Goal: Task Accomplishment & Management: Manage account settings

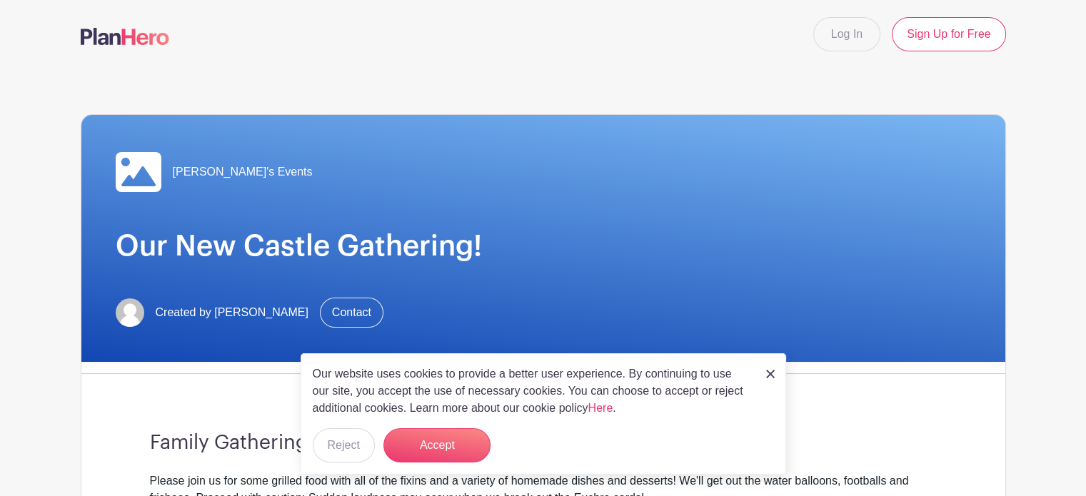
click at [766, 373] on img at bounding box center [770, 374] width 9 height 9
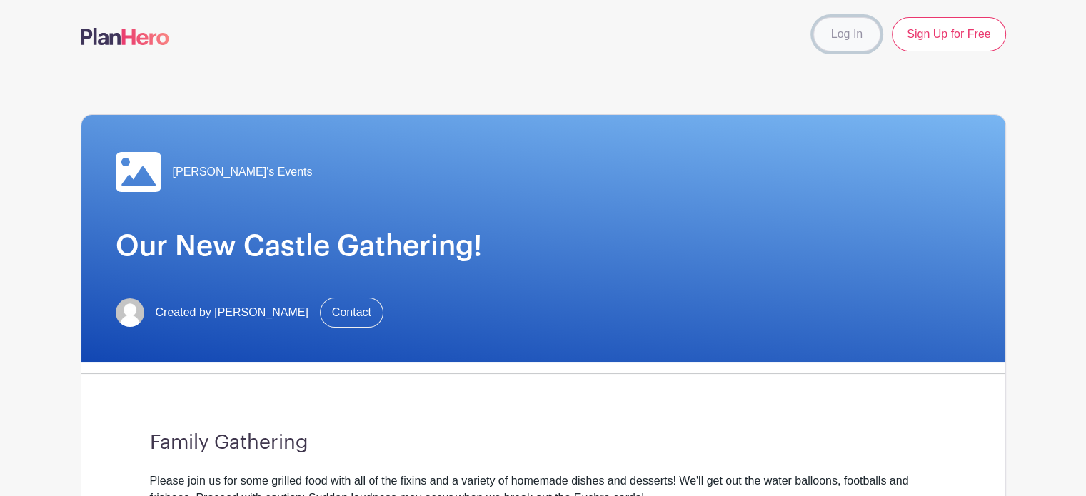
click at [848, 36] on link "Log In" at bounding box center [846, 34] width 67 height 34
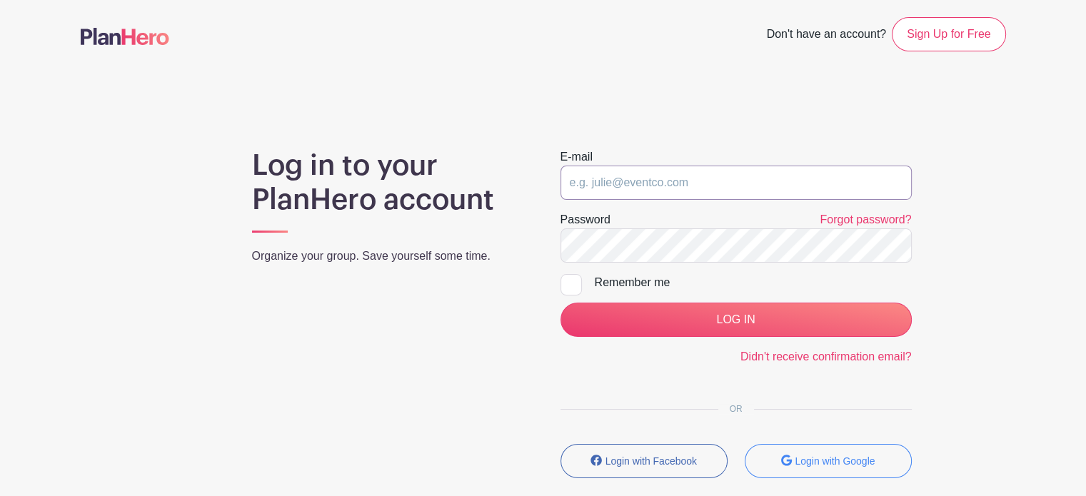
type input "michaelrcrabtree@gmail.com"
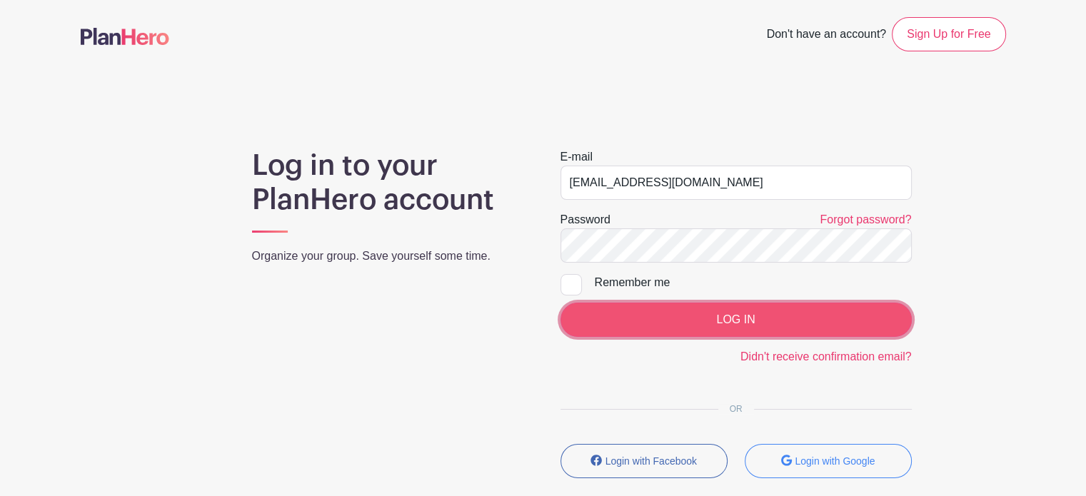
click at [727, 318] on input "LOG IN" at bounding box center [735, 320] width 351 height 34
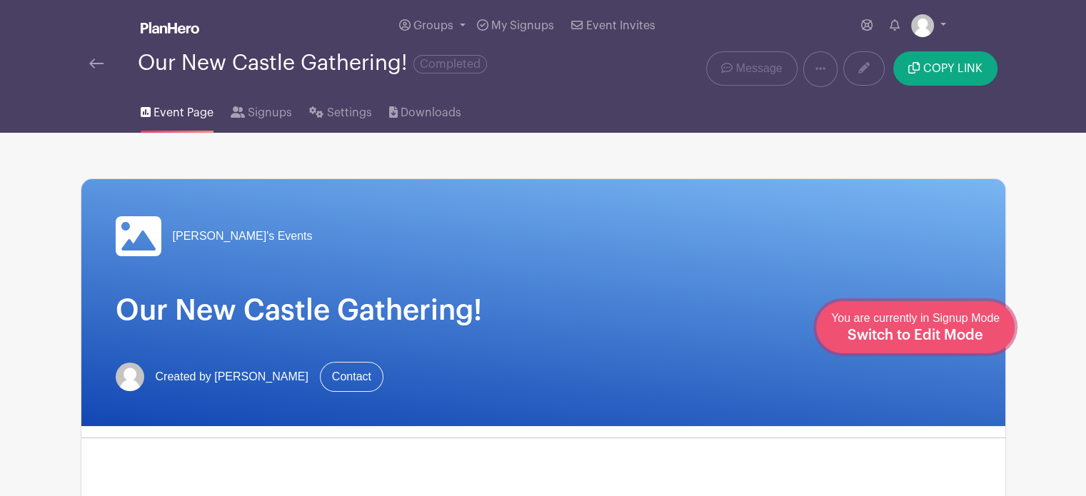
click at [978, 336] on span "Switch to Edit Mode" at bounding box center [915, 335] width 136 height 14
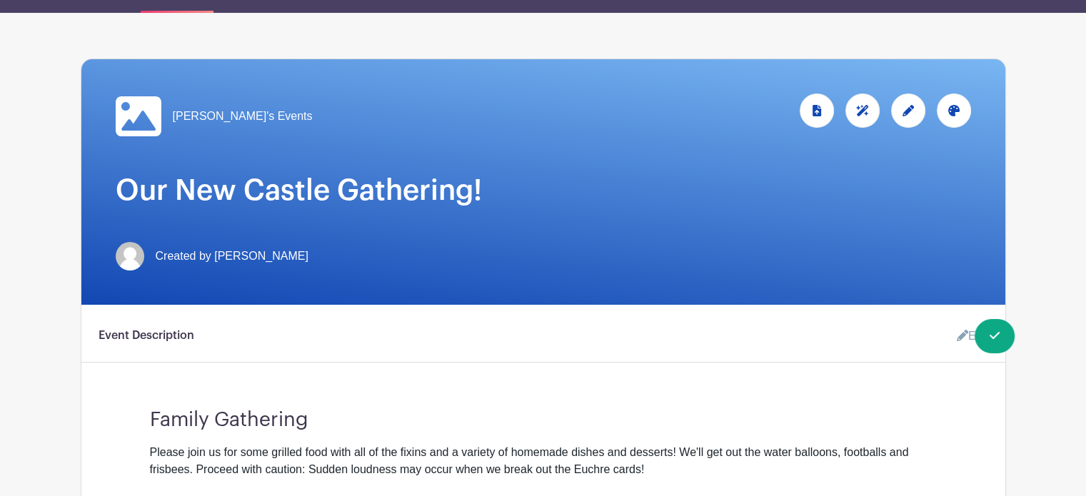
scroll to position [191, 0]
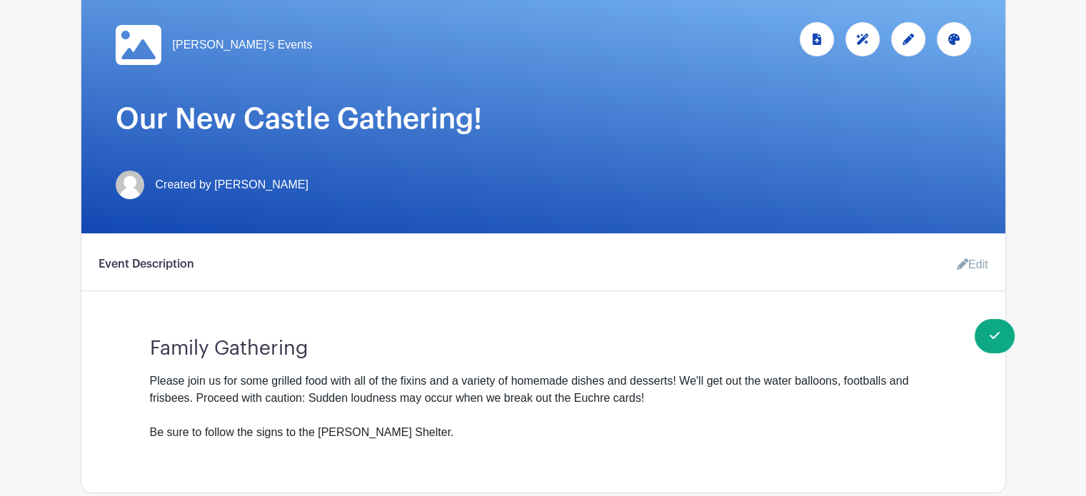
click at [470, 113] on h1 "Our New Castle Gathering!" at bounding box center [543, 119] width 855 height 34
click at [900, 37] on div at bounding box center [908, 39] width 34 height 34
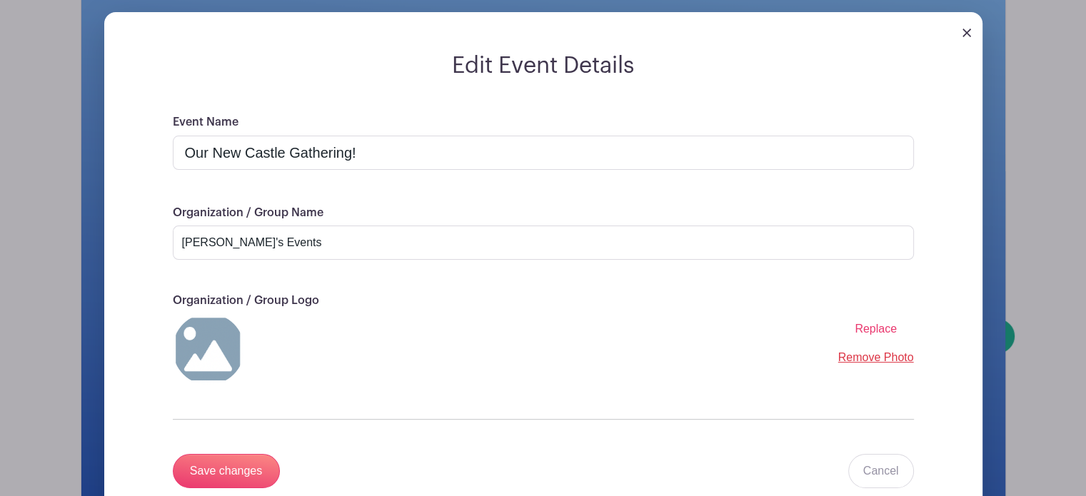
scroll to position [183, 0]
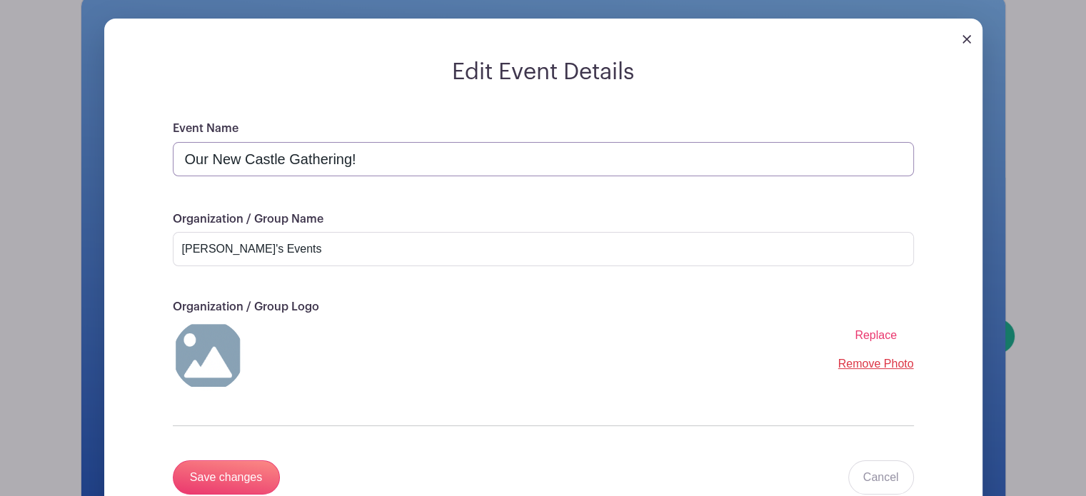
click at [348, 158] on input "Our New Castle Gathering!" at bounding box center [543, 159] width 741 height 34
click at [425, 159] on input "Our New Castle Gathering/Fall 2025!" at bounding box center [543, 159] width 741 height 34
type input "Our New Castle Gathering/Fall 2025"
click at [226, 476] on input "Save changes" at bounding box center [226, 477] width 107 height 34
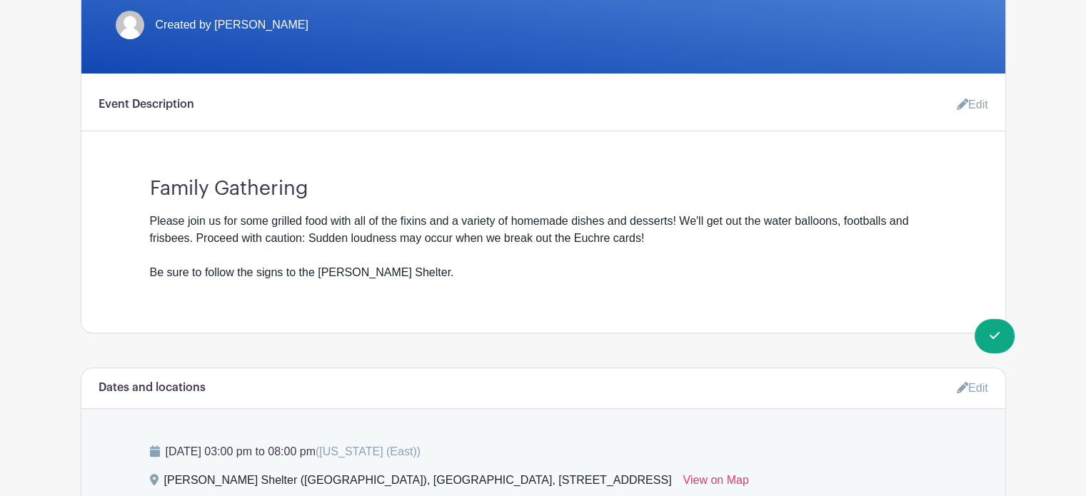
scroll to position [363, 0]
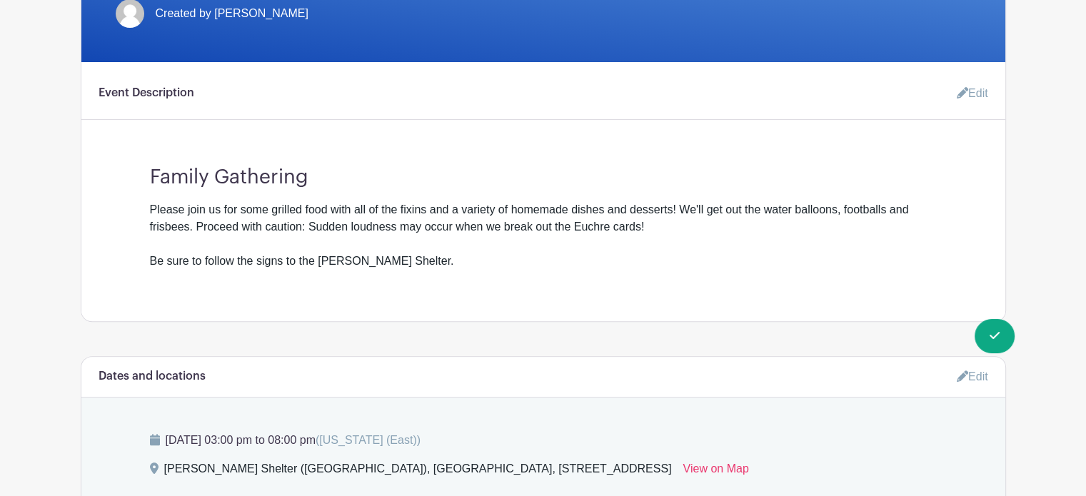
click at [974, 94] on link "Edit" at bounding box center [966, 93] width 43 height 29
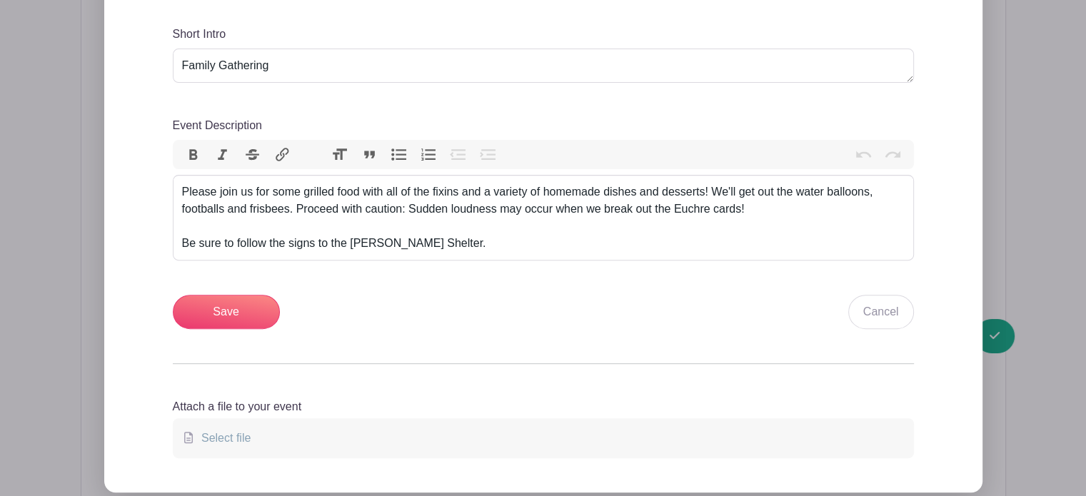
scroll to position [535, 0]
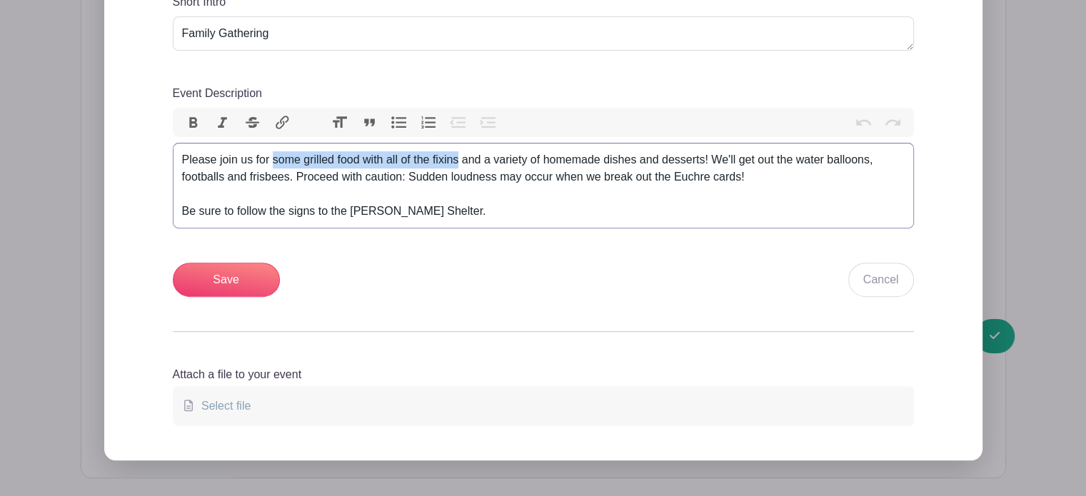
drag, startPoint x: 456, startPoint y: 161, endPoint x: 273, endPoint y: 165, distance: 182.8
click at [273, 165] on div "Please join us for some grilled food with all of the fixins and a variety of ho…" at bounding box center [543, 185] width 722 height 69
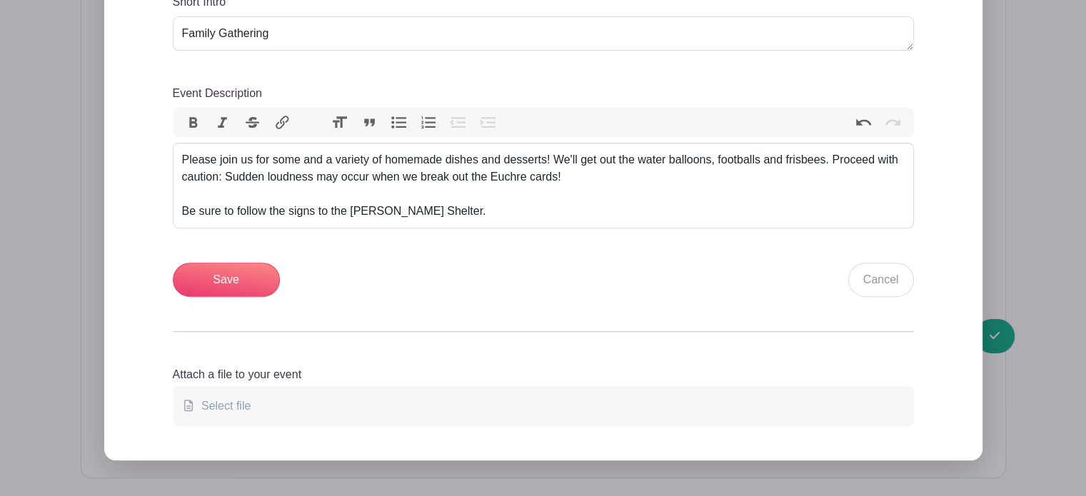
click at [129, 165] on div "Add Description Short Intro Family Gathering Event Description Bold Italic Stri…" at bounding box center [543, 183] width 878 height 554
click at [303, 159] on div "Please join us for some and a variety of homemade dishes and desserts! We'll ge…" at bounding box center [543, 185] width 722 height 69
click at [373, 156] on div "Please join us for some homecooked food and a variety of homemade dishes and de…" at bounding box center [543, 185] width 722 height 69
drag, startPoint x: 619, startPoint y: 160, endPoint x: 560, endPoint y: 159, distance: 58.5
click at [560, 159] on div "Please join us for some home-cooked fall food and a variety of homemade dishes …" at bounding box center [543, 185] width 722 height 69
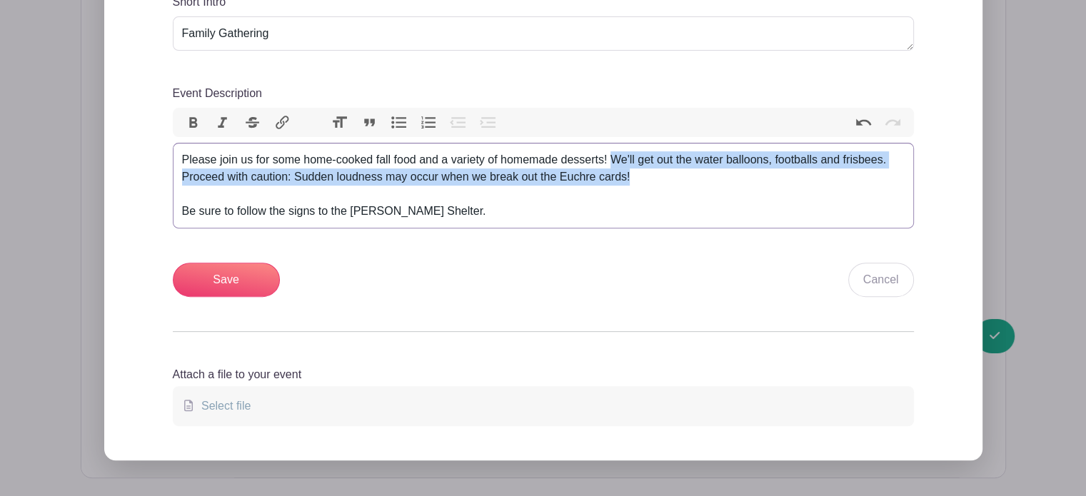
drag, startPoint x: 631, startPoint y: 178, endPoint x: 613, endPoint y: 159, distance: 26.3
click at [613, 159] on div "Please join us for some home-cooked fall food and a variety of homemade dessert…" at bounding box center [543, 185] width 722 height 69
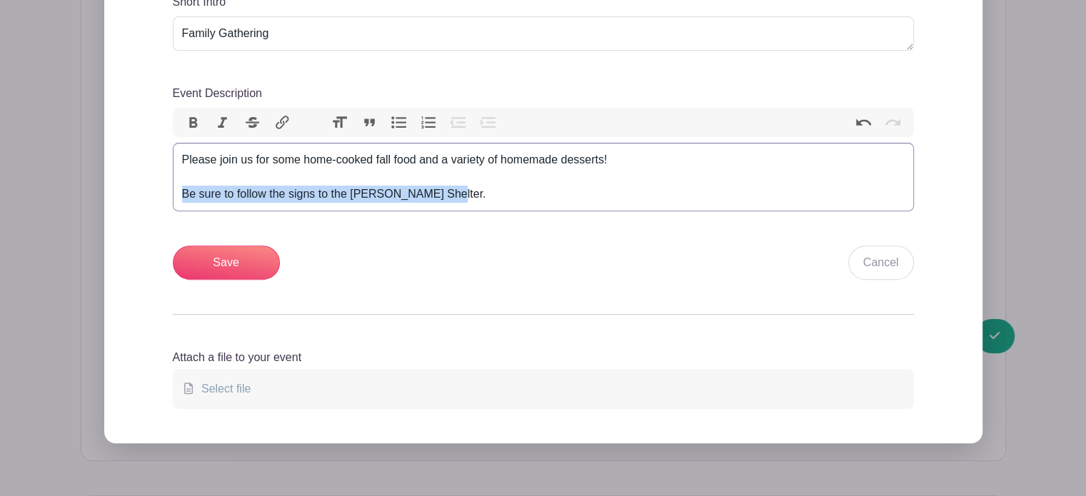
drag, startPoint x: 429, startPoint y: 195, endPoint x: 177, endPoint y: 188, distance: 252.1
click at [177, 188] on trix-editor "Please join us for some home-cooked fall food and a variety of homemade dessert…" at bounding box center [543, 177] width 741 height 69
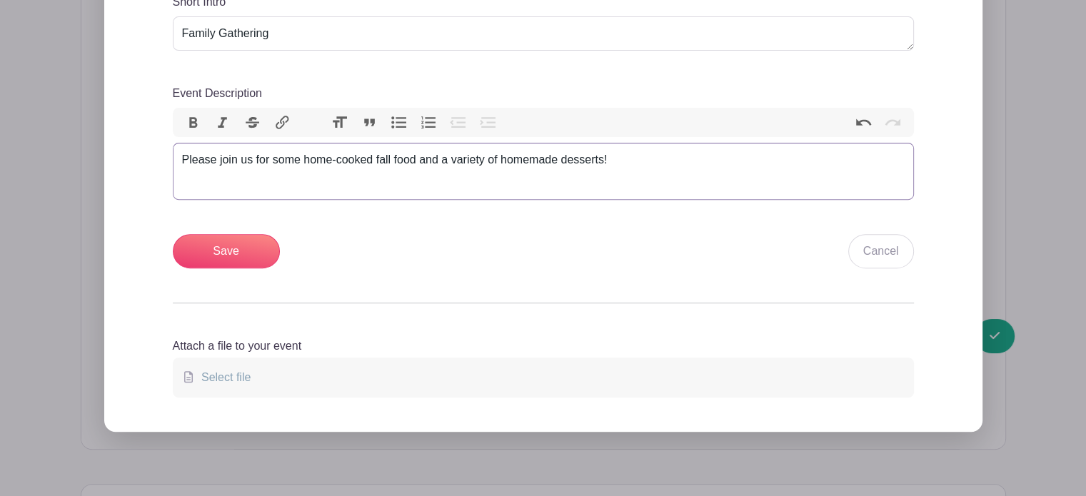
type trix-editor "<div>Please join us for some home-cooked fall food and a variety of homemade de…"
click at [231, 256] on input "Save" at bounding box center [226, 251] width 107 height 34
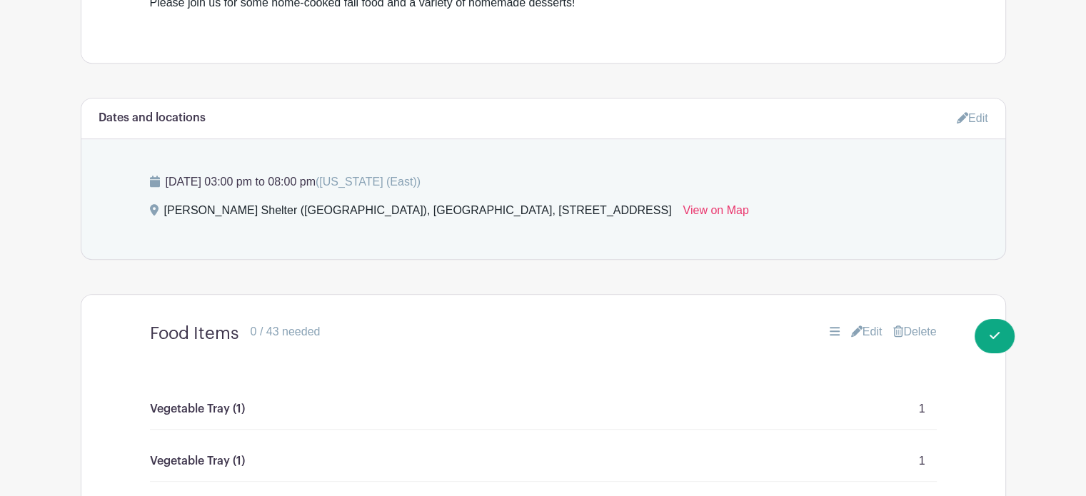
scroll to position [690, 0]
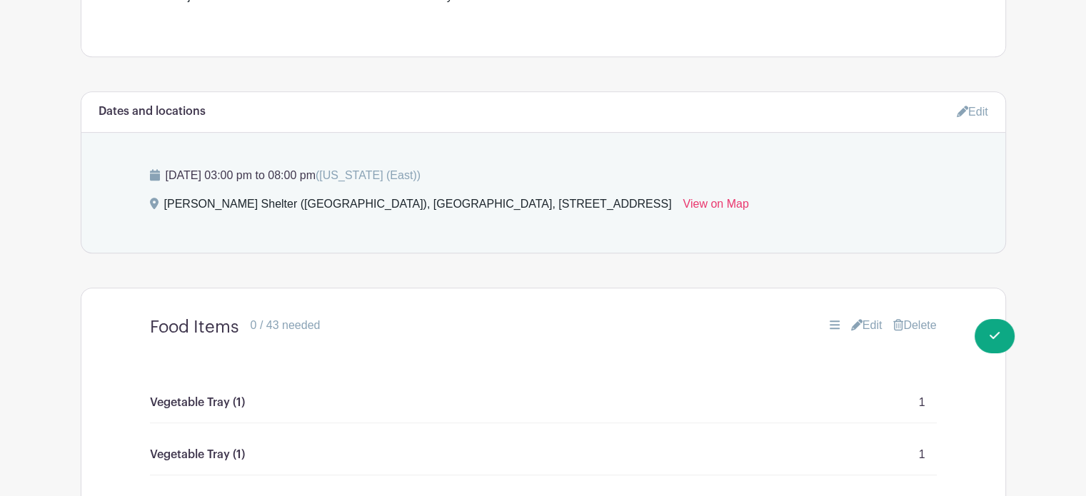
click at [980, 109] on link "Edit" at bounding box center [972, 112] width 31 height 24
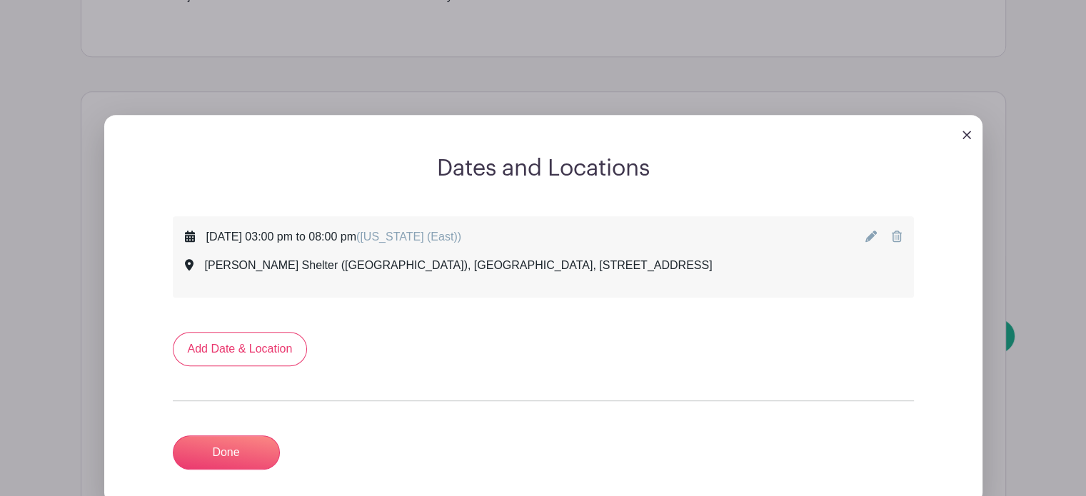
click at [870, 238] on icon at bounding box center [870, 236] width 11 height 11
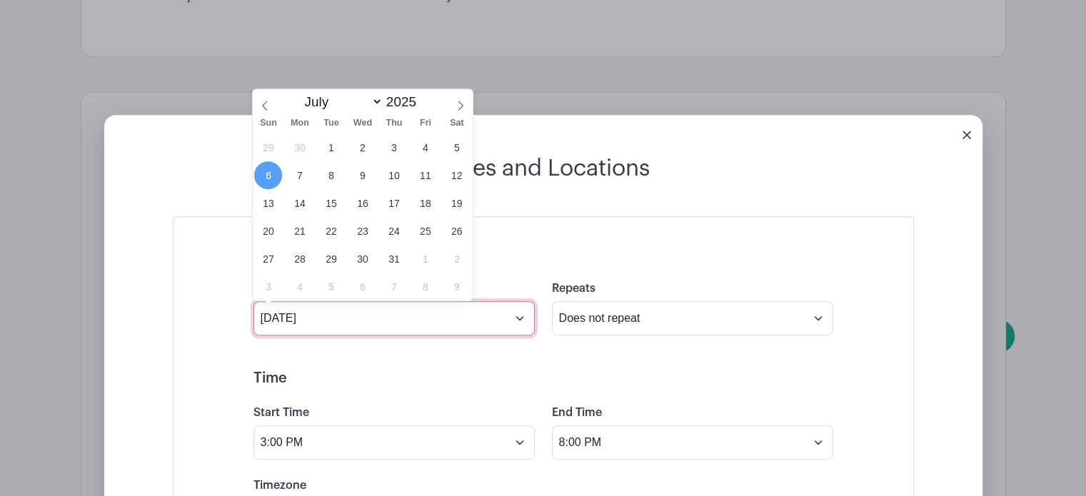
click at [520, 319] on input "[DATE]" at bounding box center [393, 318] width 281 height 34
click at [458, 103] on icon at bounding box center [460, 106] width 10 height 10
select select "9"
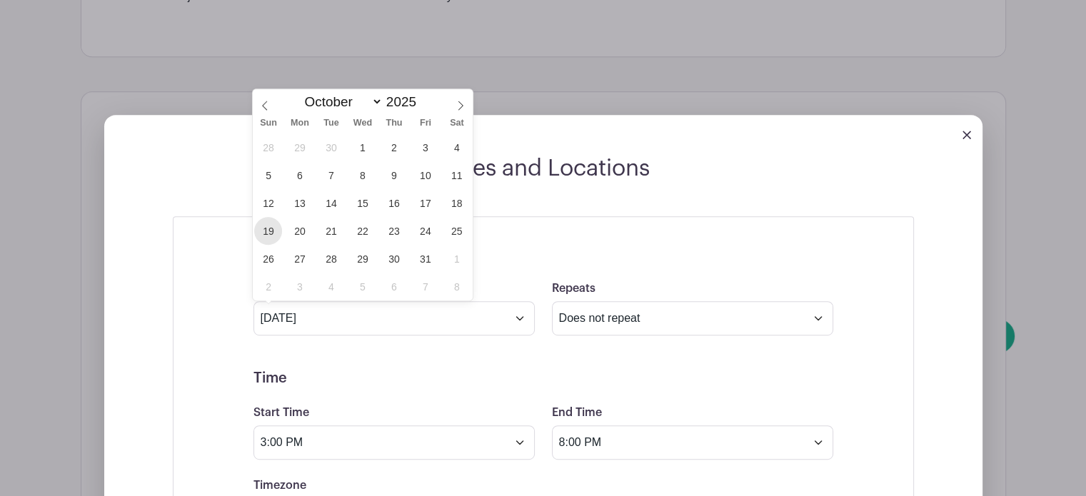
click at [273, 228] on span "19" at bounding box center [268, 231] width 28 height 28
type input "[DATE]"
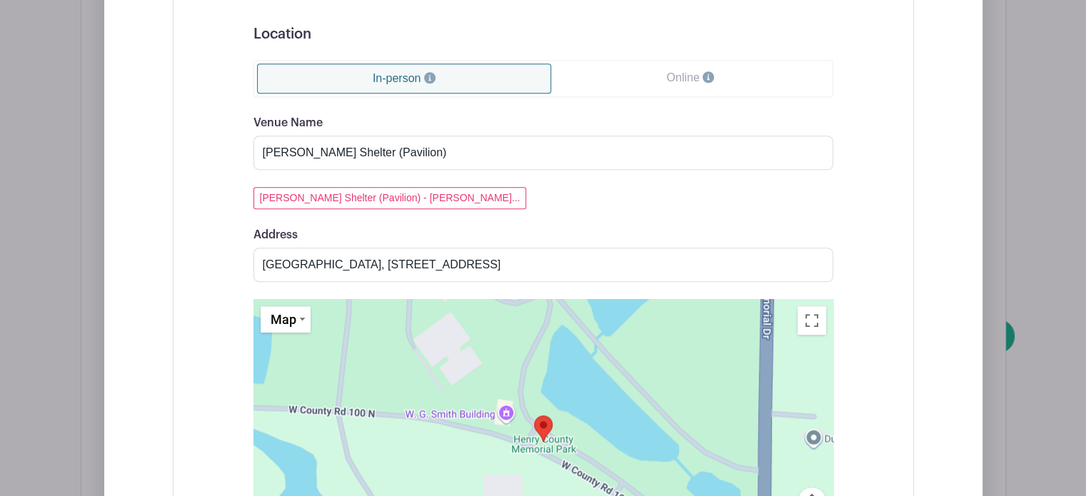
scroll to position [1236, 0]
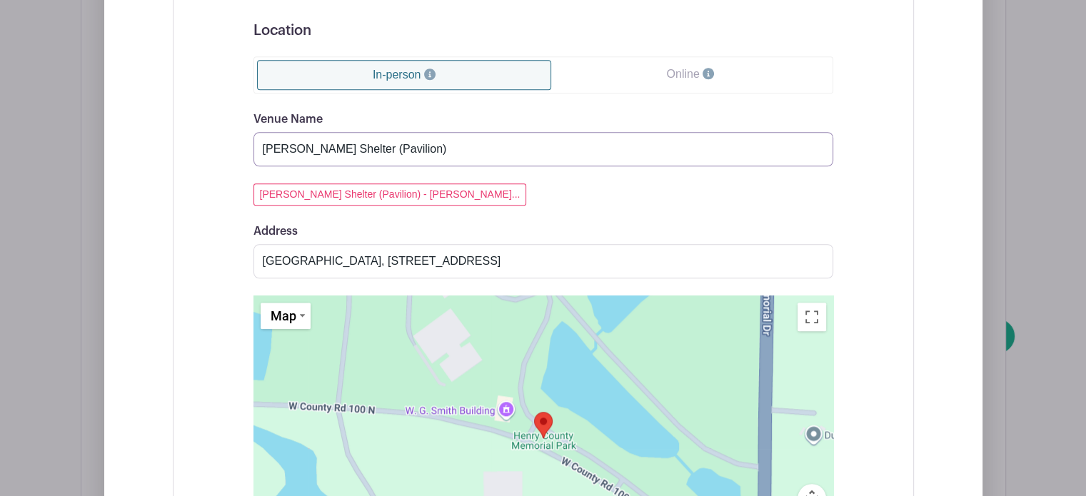
click at [296, 148] on input "[PERSON_NAME] Shelter (Pavilion)" at bounding box center [543, 149] width 580 height 34
drag, startPoint x: 392, startPoint y: 147, endPoint x: 250, endPoint y: 148, distance: 142.1
click at [250, 148] on div "Event Date Start Date [DATE] Repeats Does not repeat Daily Weekly Monthly on da…" at bounding box center [543, 201] width 648 height 1036
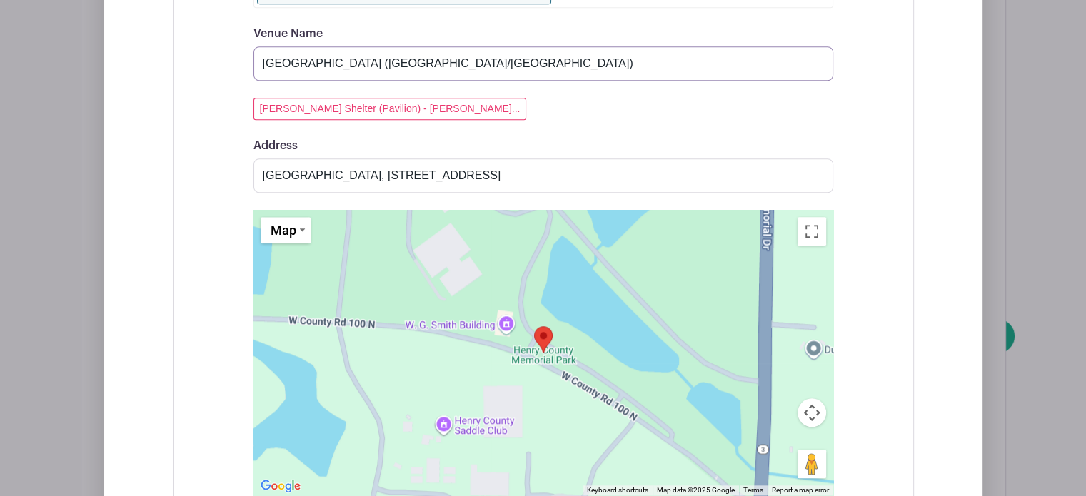
scroll to position [1337, 0]
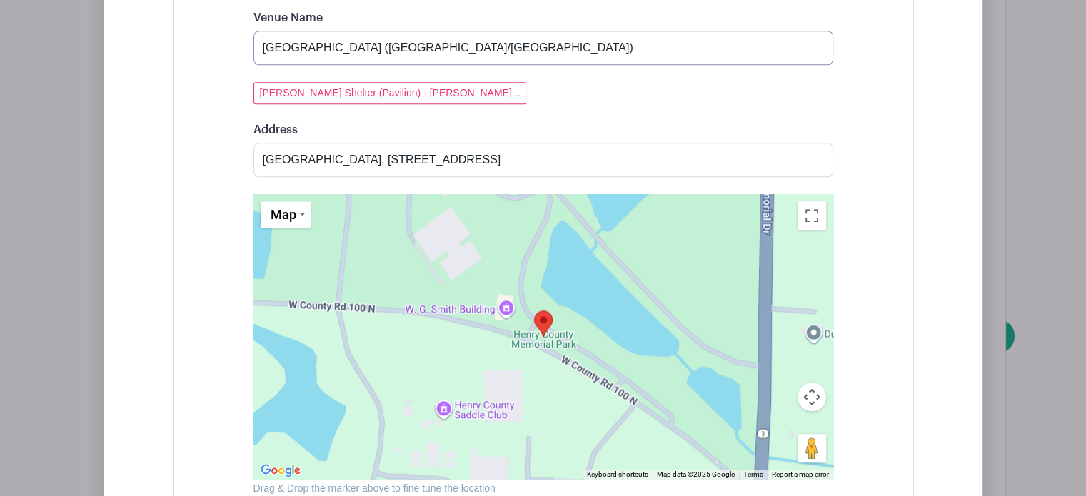
type input "[GEOGRAPHIC_DATA] ([GEOGRAPHIC_DATA]/[GEOGRAPHIC_DATA])"
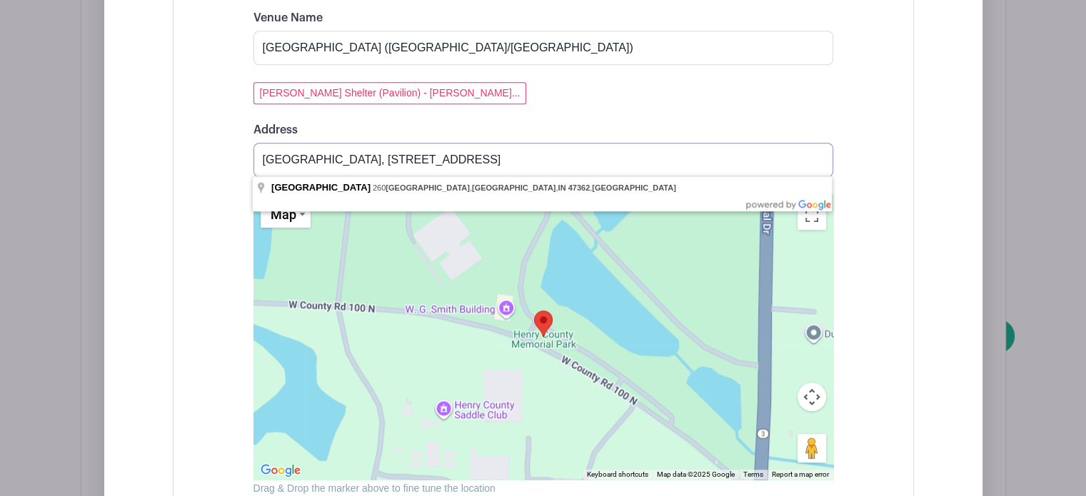
drag, startPoint x: 743, startPoint y: 158, endPoint x: 240, endPoint y: 150, distance: 503.4
click at [240, 150] on div "Event Date Start Date [DATE] Repeats Does not repeat Daily Weekly Monthly on da…" at bounding box center [543, 100] width 648 height 1036
paste input "[STREET_ADDRESS]"
type input "[STREET_ADDRESS]"
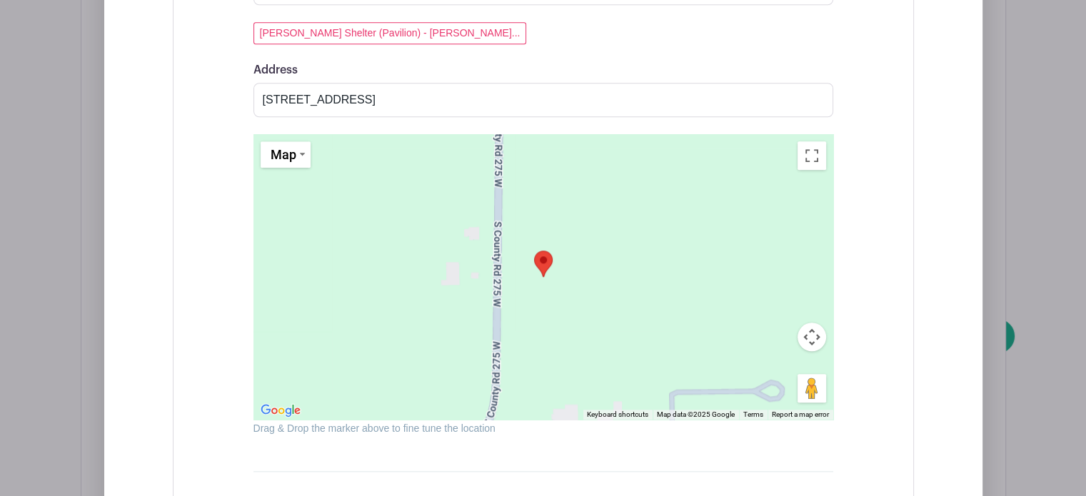
scroll to position [1404, 0]
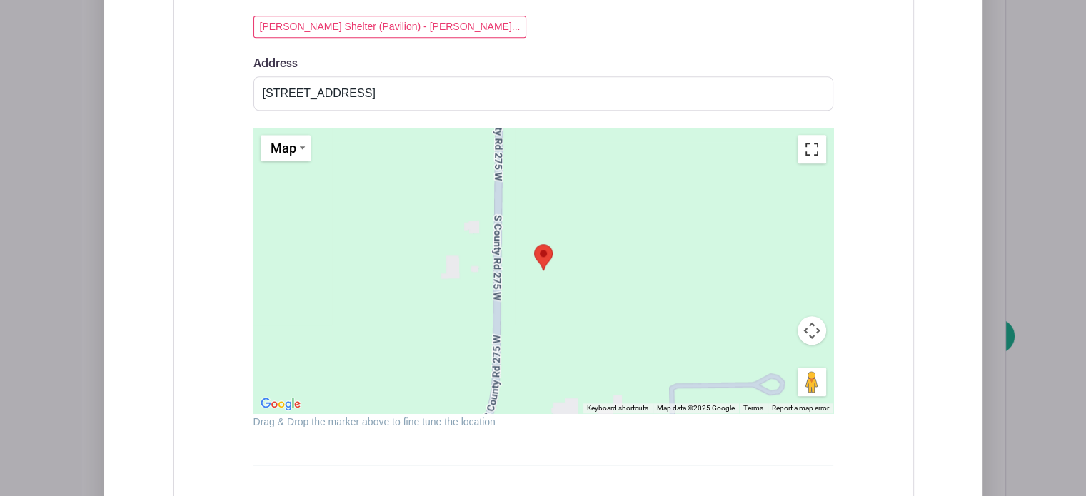
click at [811, 146] on button "Toggle fullscreen view" at bounding box center [811, 149] width 29 height 29
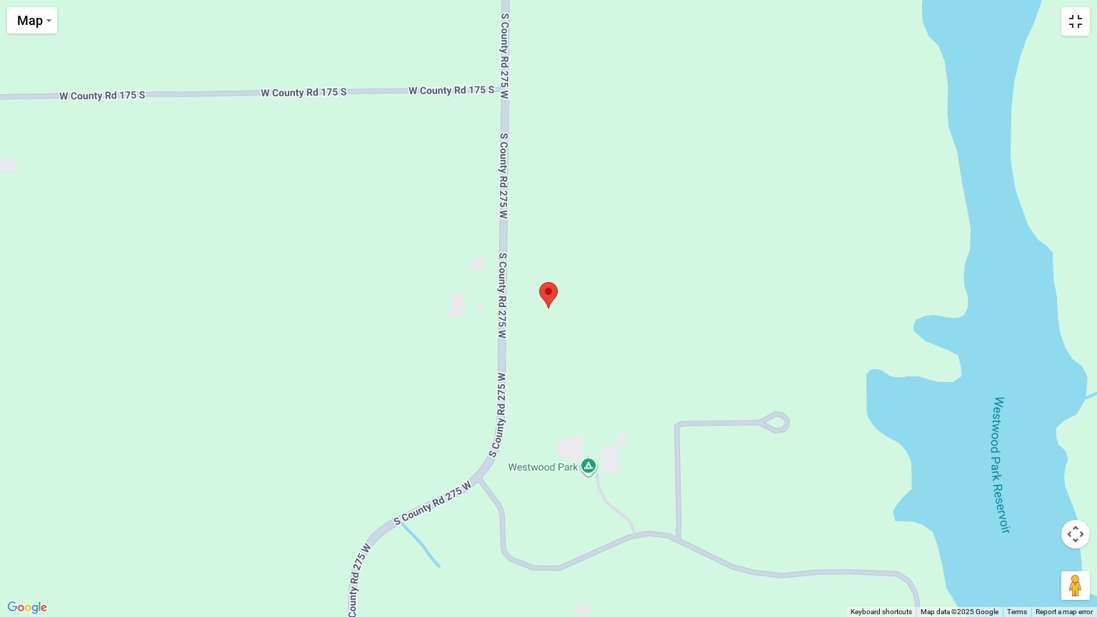
click at [1074, 26] on button "Toggle fullscreen view" at bounding box center [1075, 21] width 29 height 29
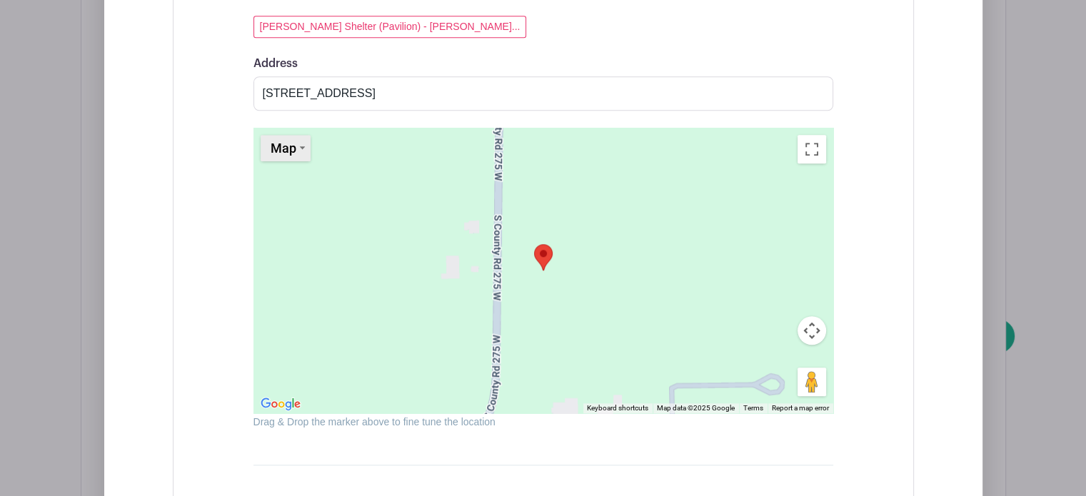
click at [300, 146] on img "Change map style" at bounding box center [302, 147] width 5 height 3
click at [302, 146] on img "Change map style" at bounding box center [302, 147] width 5 height 3
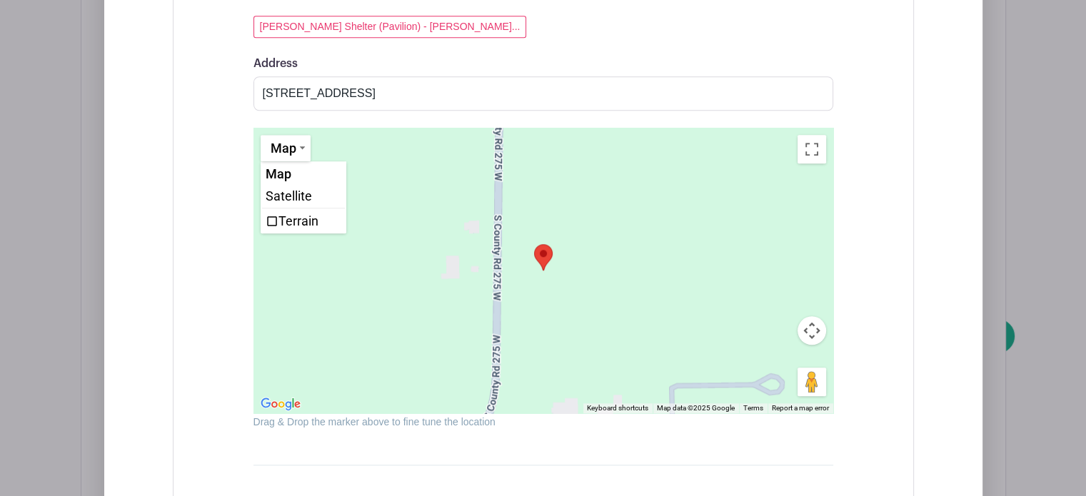
click at [943, 211] on div "Event Date Start Date [DATE] Repeats Does not repeat Daily Weekly Monthly on da…" at bounding box center [543, 119] width 810 height 1232
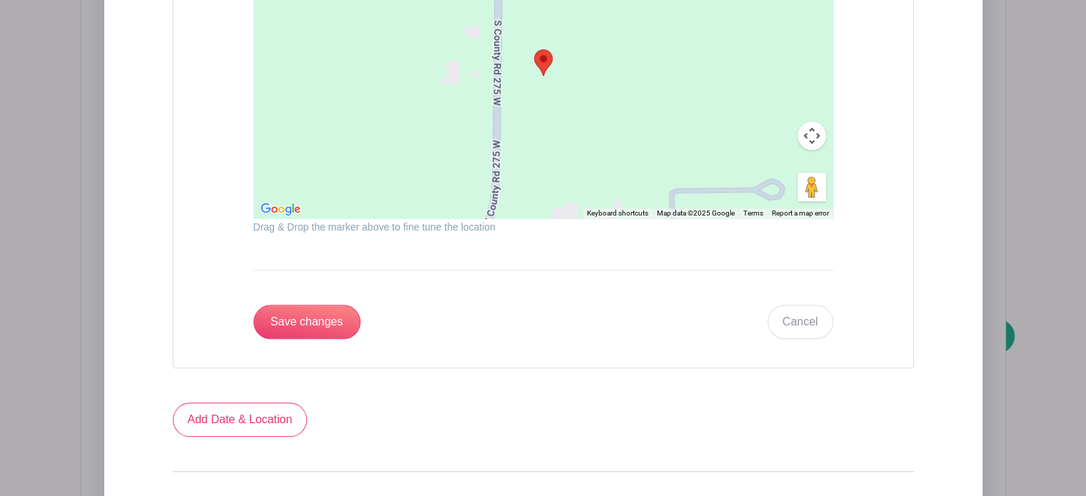
scroll to position [1601, 0]
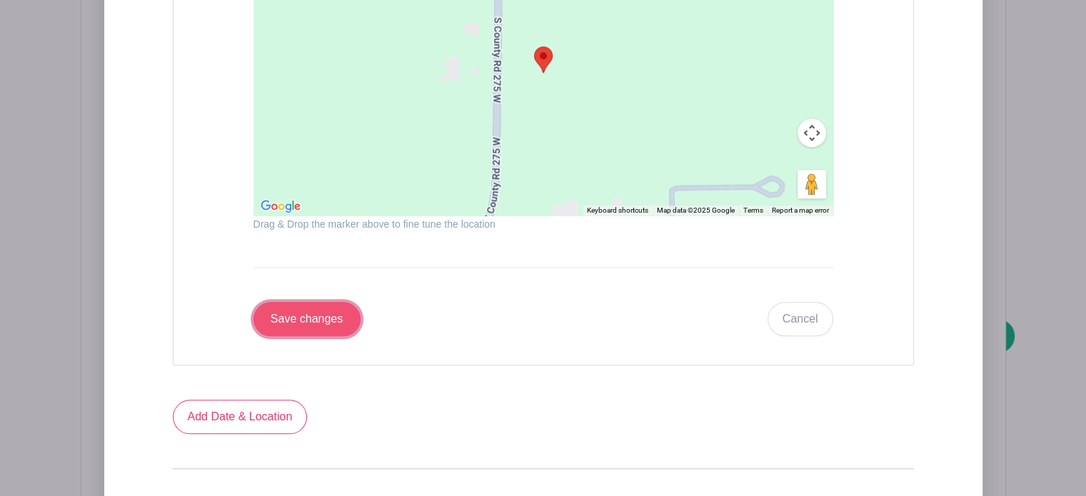
click at [322, 308] on input "Save changes" at bounding box center [306, 319] width 107 height 34
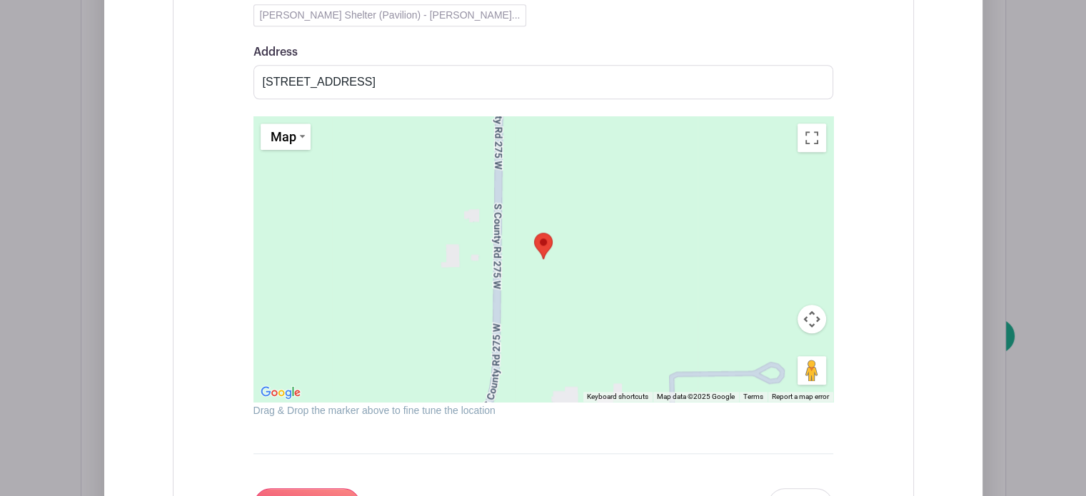
scroll to position [1457, 0]
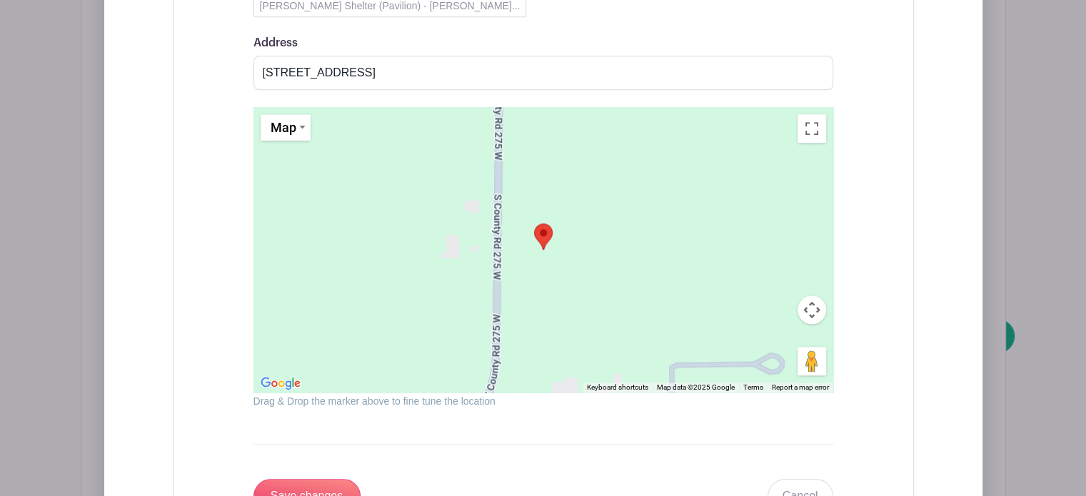
click at [618, 244] on div at bounding box center [543, 250] width 580 height 286
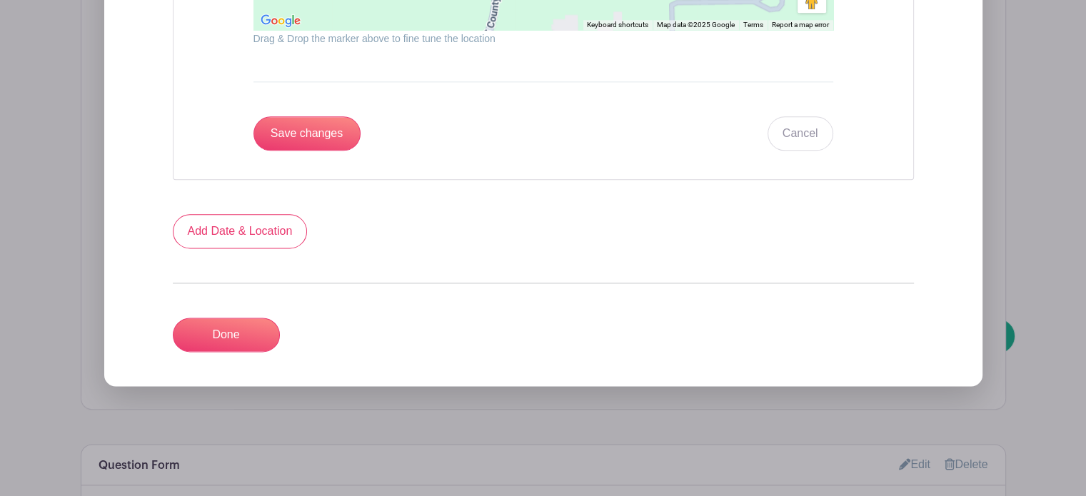
scroll to position [1823, 0]
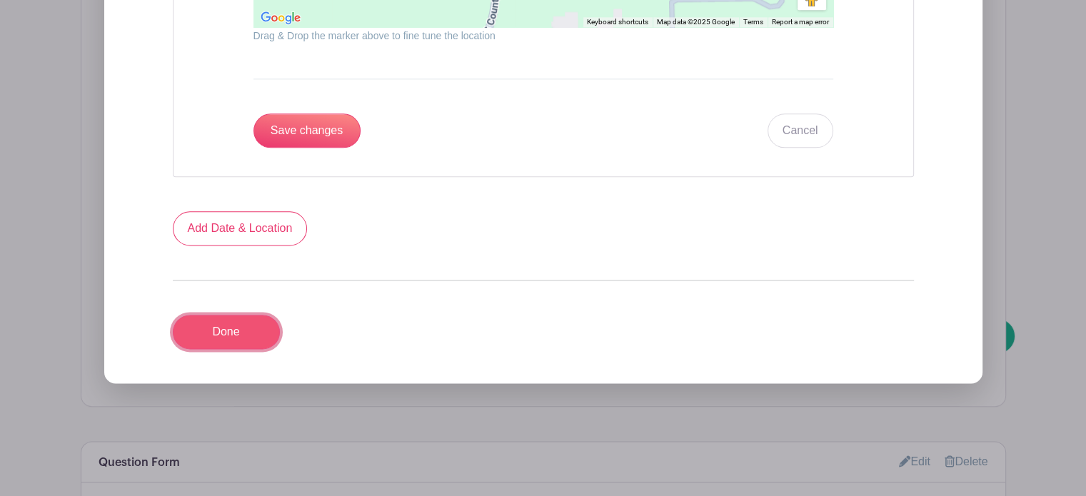
click at [226, 323] on link "Done" at bounding box center [226, 332] width 107 height 34
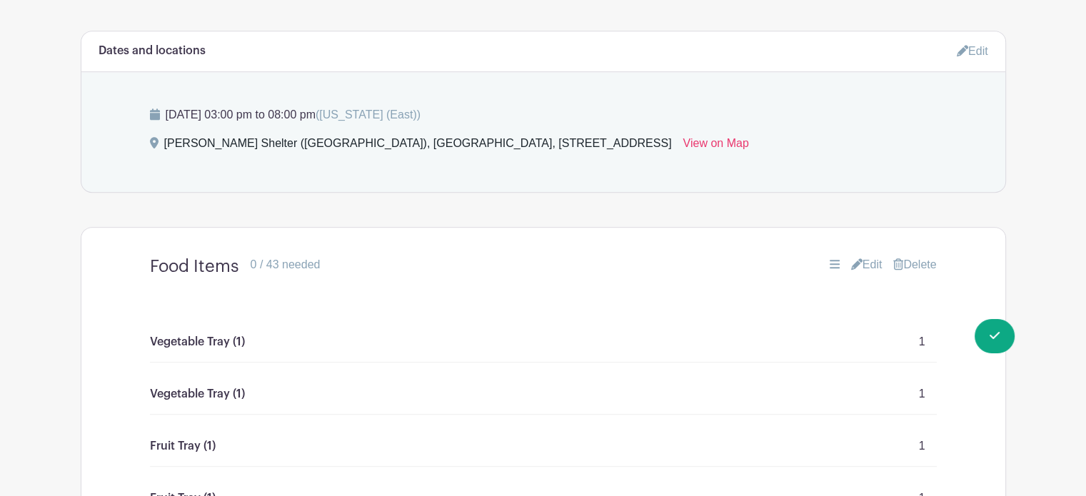
scroll to position [745, 0]
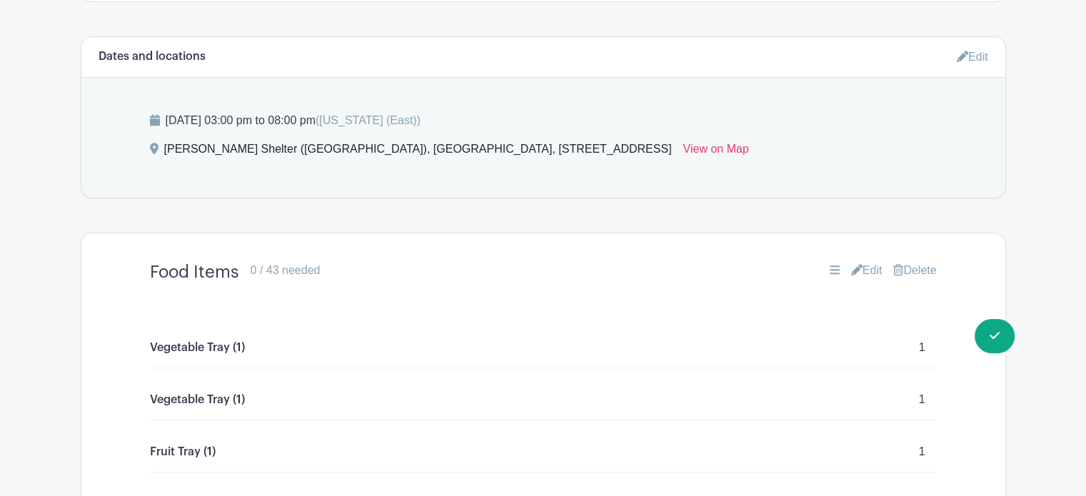
click at [971, 55] on link "Edit" at bounding box center [972, 57] width 31 height 24
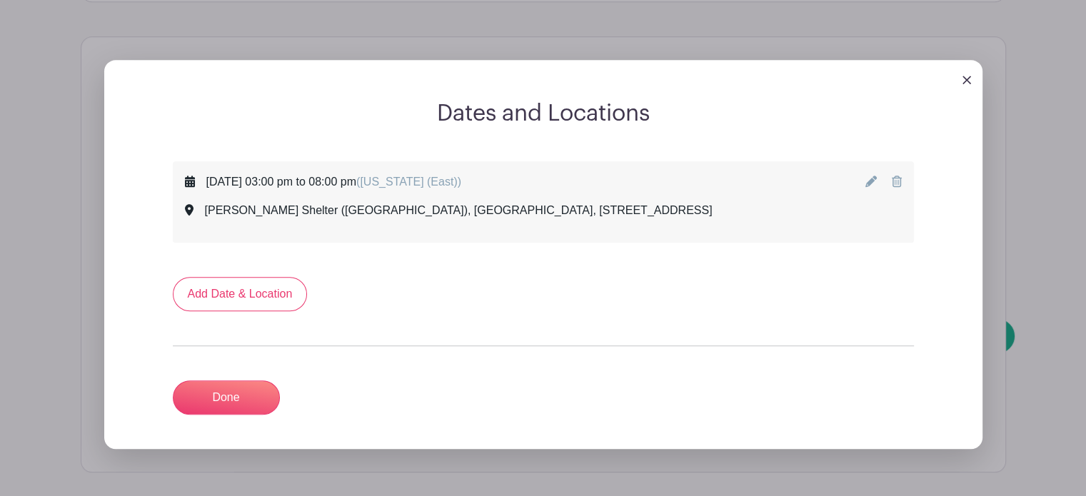
click at [868, 180] on icon at bounding box center [870, 181] width 11 height 11
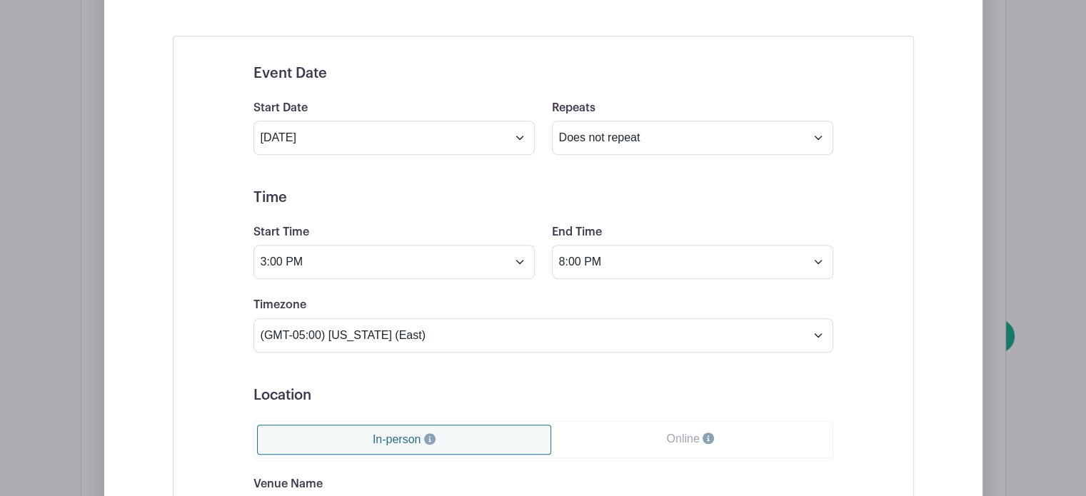
scroll to position [887, 0]
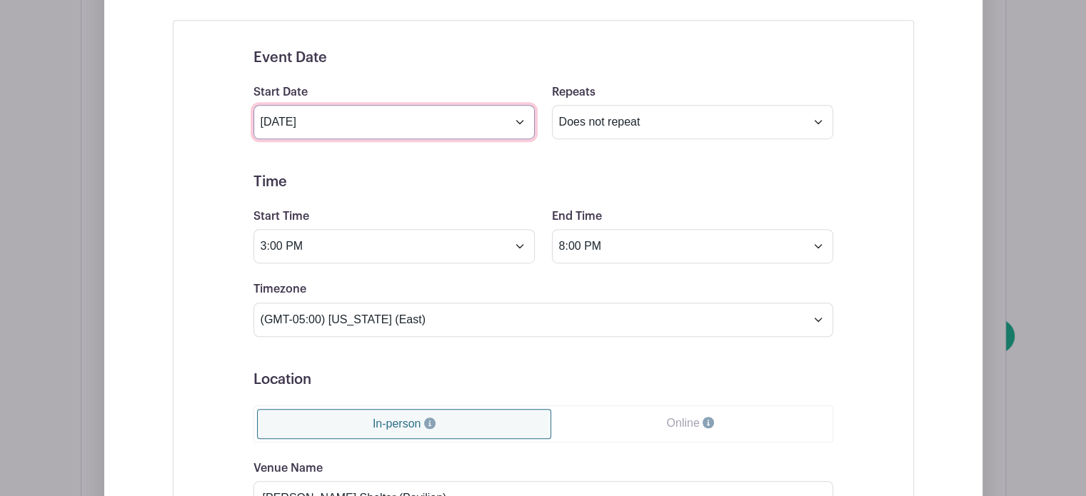
click at [520, 119] on input "[DATE]" at bounding box center [393, 122] width 281 height 34
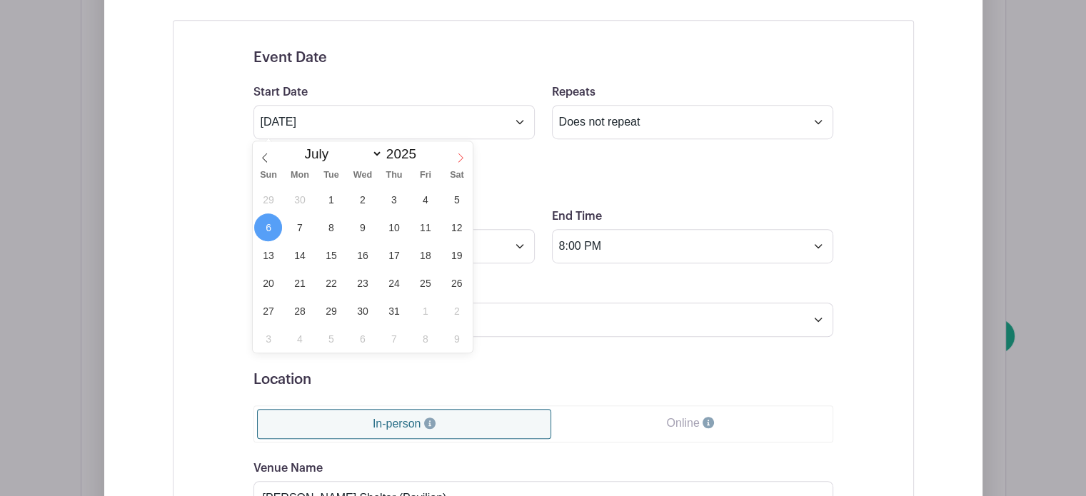
click at [460, 153] on icon at bounding box center [460, 158] width 10 height 10
select select "9"
click at [271, 286] on span "19" at bounding box center [268, 283] width 28 height 28
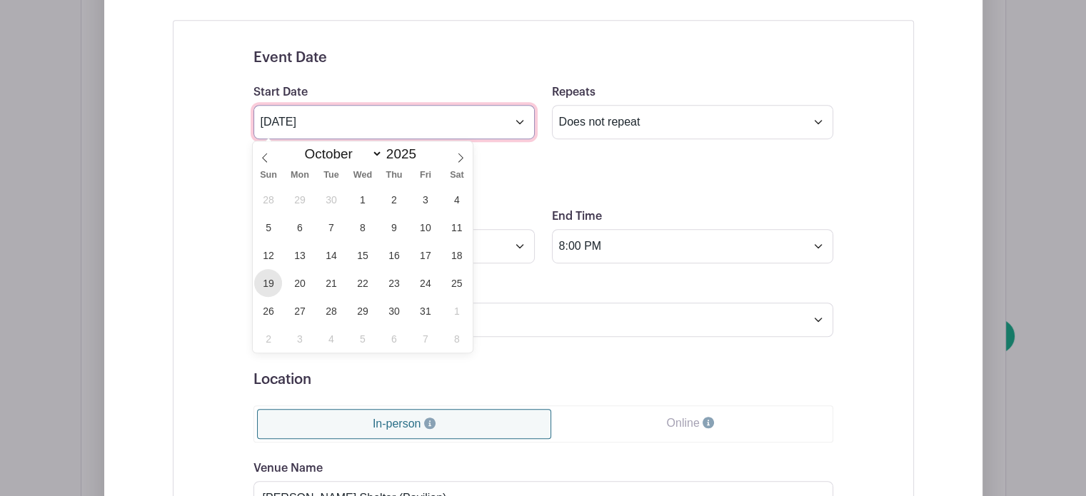
type input "[DATE]"
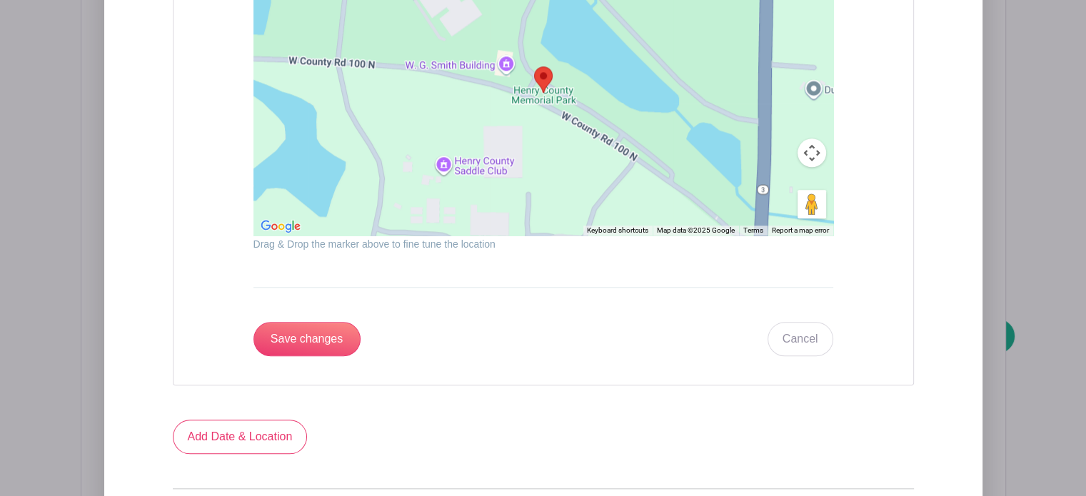
scroll to position [1591, 0]
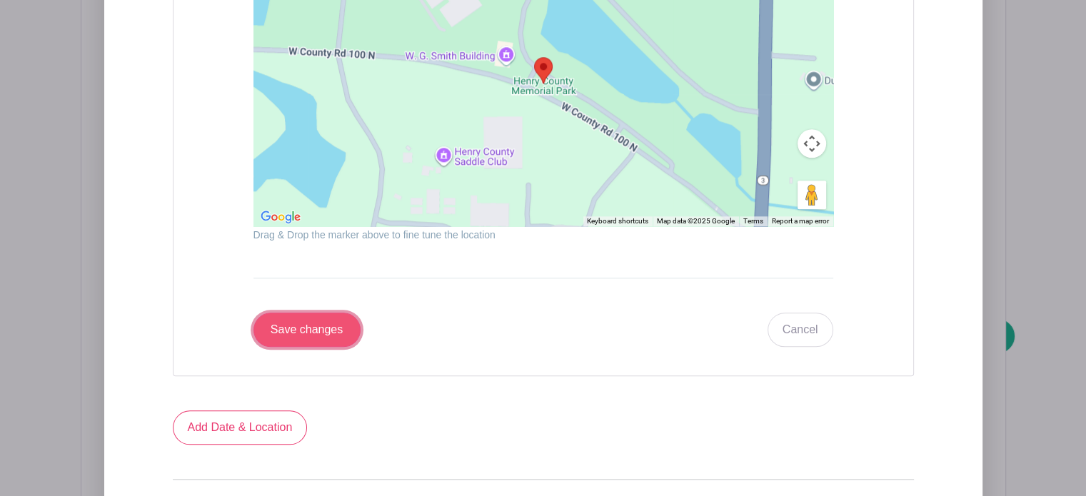
click at [328, 324] on input "Save changes" at bounding box center [306, 330] width 107 height 34
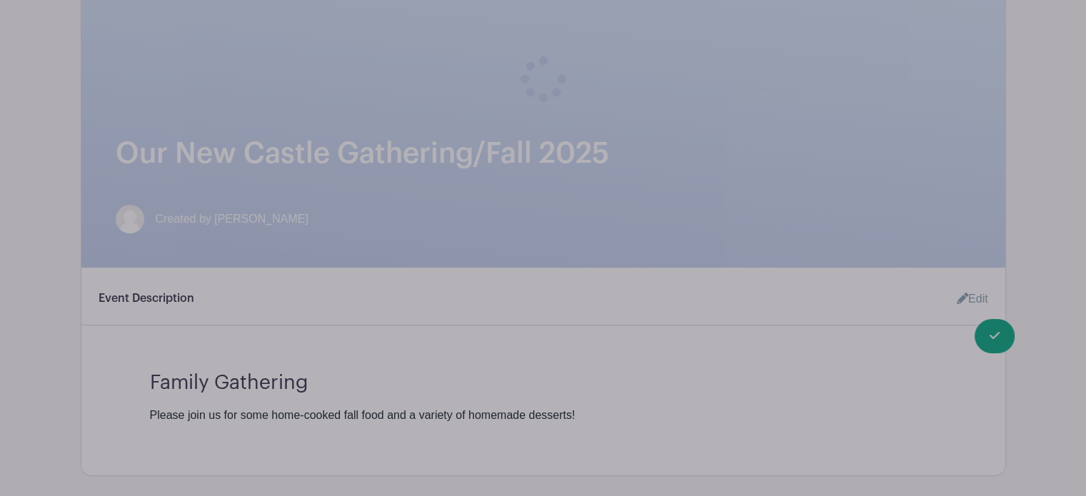
scroll to position [291, 0]
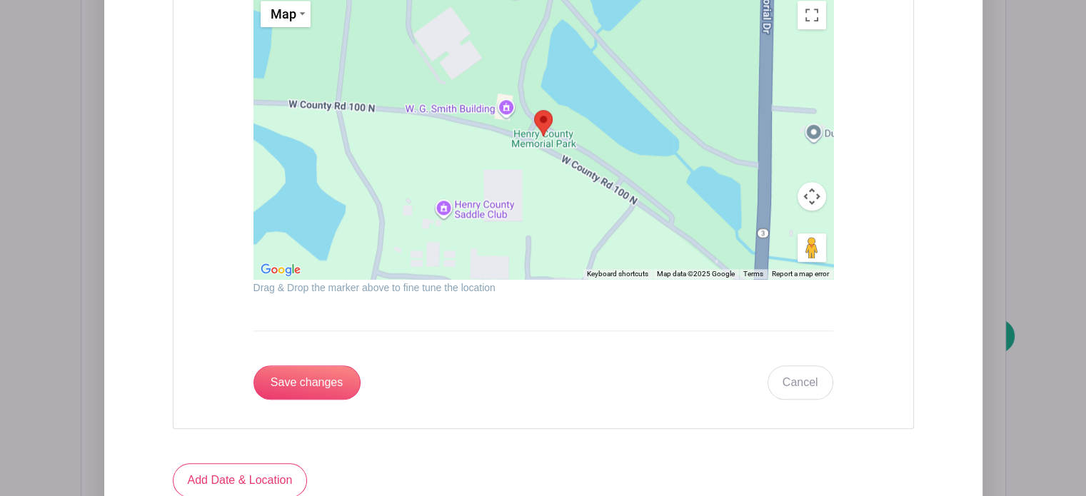
scroll to position [1573, 0]
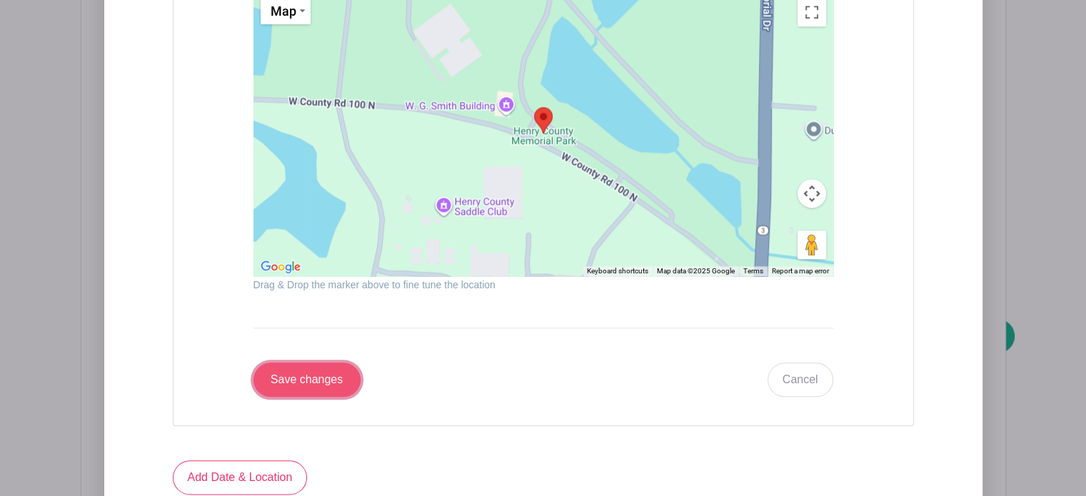
click at [306, 378] on input "Save changes" at bounding box center [306, 380] width 107 height 34
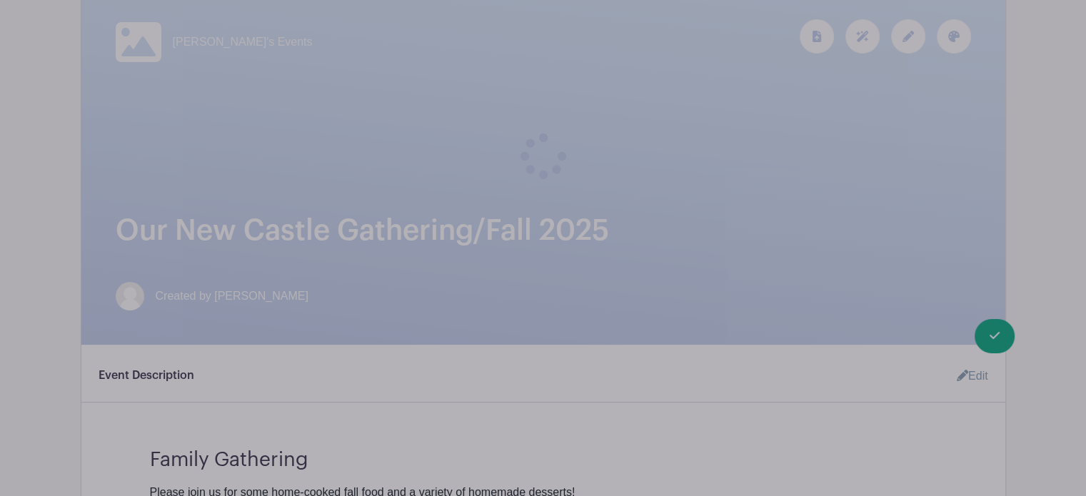
scroll to position [200, 0]
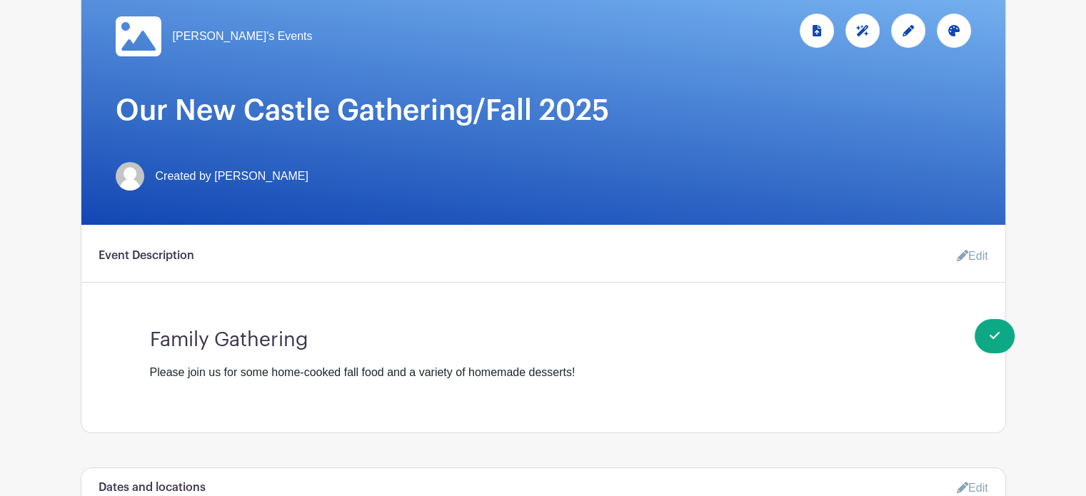
click at [957, 253] on icon at bounding box center [962, 255] width 11 height 11
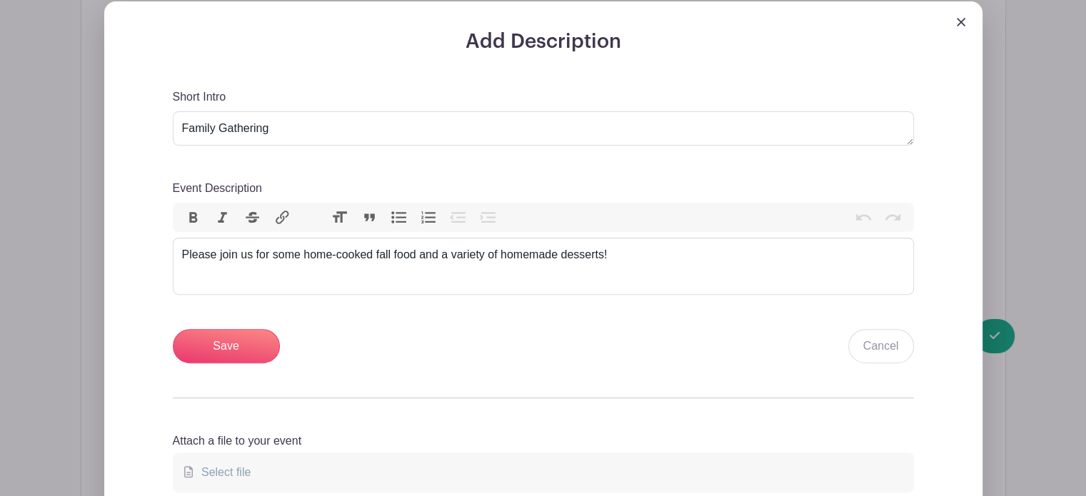
scroll to position [447, 0]
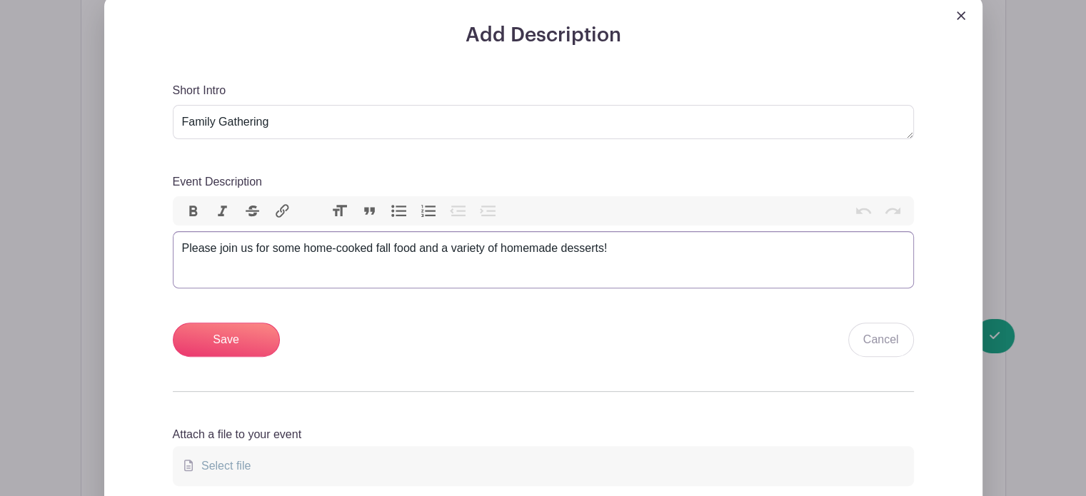
click at [183, 247] on div "Please join us for some home-cooked fall food and a variety of homemade dessert…" at bounding box center [543, 248] width 722 height 17
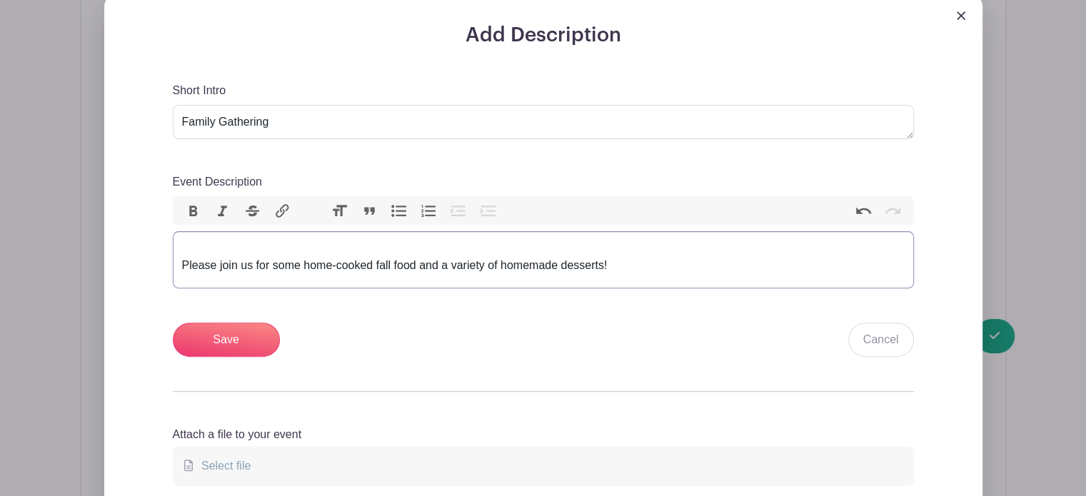
click at [191, 245] on div "Please join us for some home-cooked fall food and a variety of homemade dessert…" at bounding box center [543, 257] width 722 height 34
click at [368, 247] on div "Sunday, October 19, 2025, 3:00 to 8"00PM Please join us for some home-cooked fa…" at bounding box center [543, 257] width 722 height 34
click at [340, 247] on div "Sunday, October 19, 2025, 3:00 to 8:00PM Please join us for some home-cooked fa…" at bounding box center [543, 257] width 722 height 34
type trix-editor "<div>Sunday, October 19, 2025, 3:00PM to 8:00PM<br>Please join us for some home…"
click at [220, 337] on input "Save" at bounding box center [226, 340] width 107 height 34
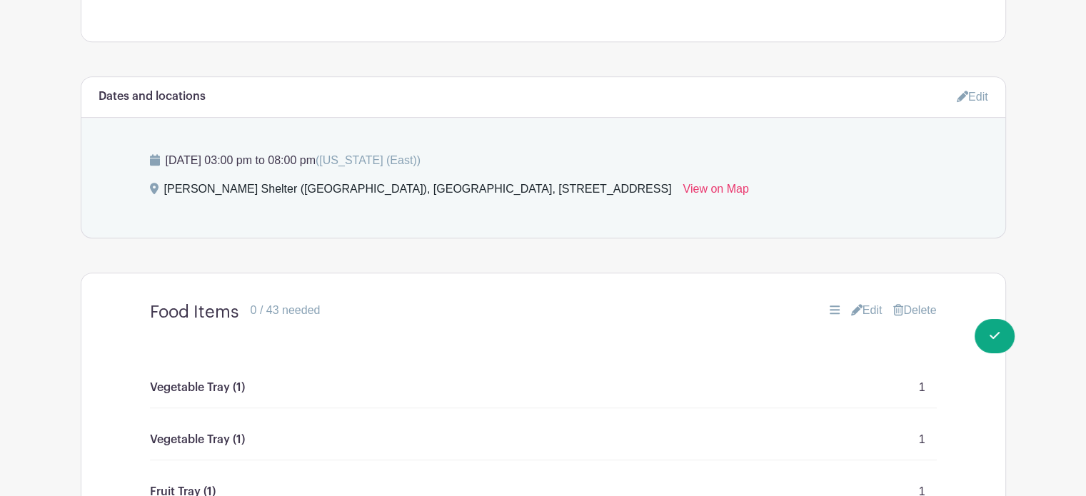
scroll to position [734, 0]
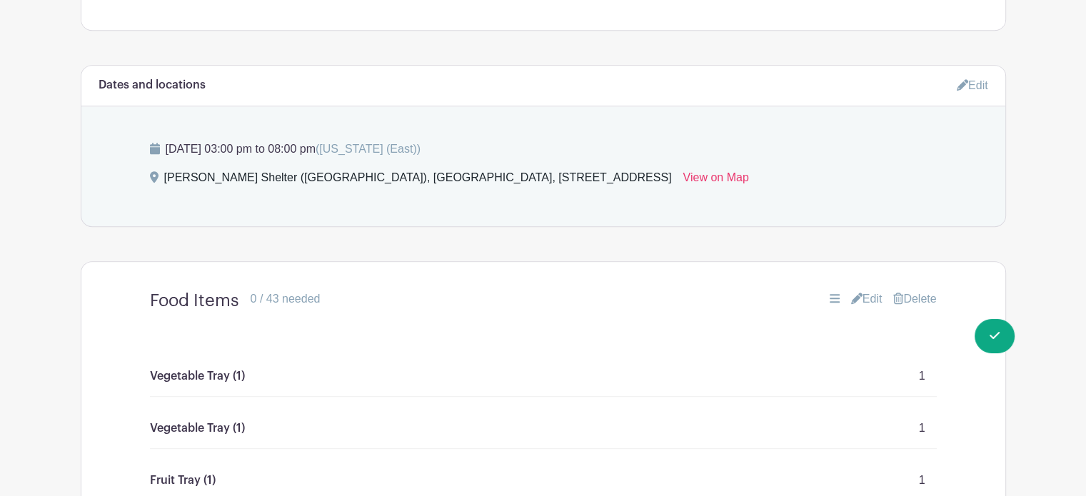
click at [984, 88] on link "Edit" at bounding box center [972, 86] width 31 height 24
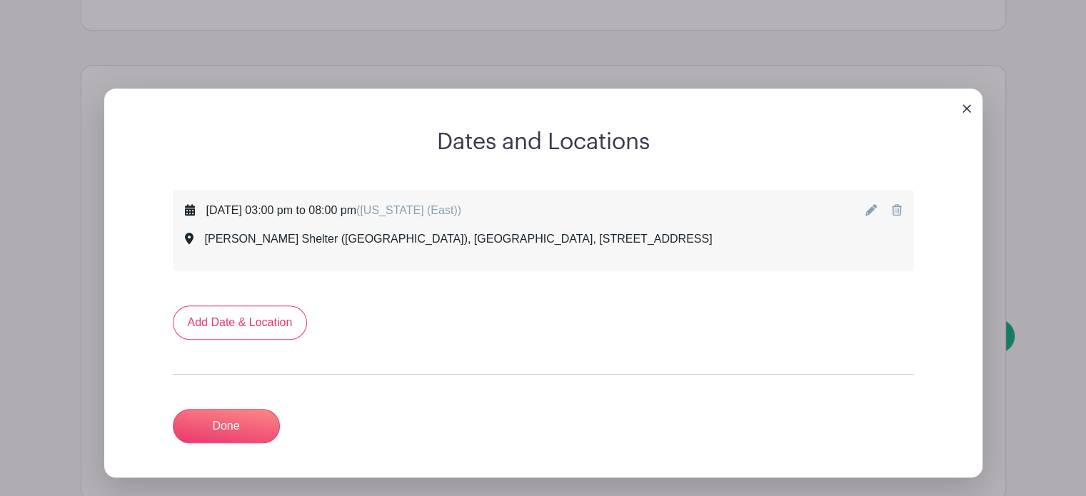
click at [875, 205] on icon at bounding box center [870, 209] width 11 height 11
select select "6"
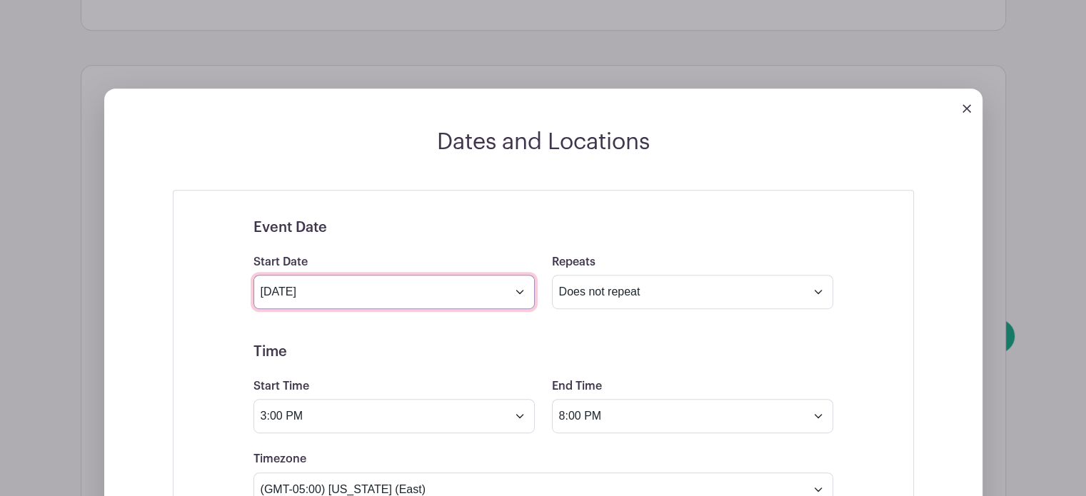
click at [520, 291] on input "[DATE]" at bounding box center [393, 292] width 281 height 34
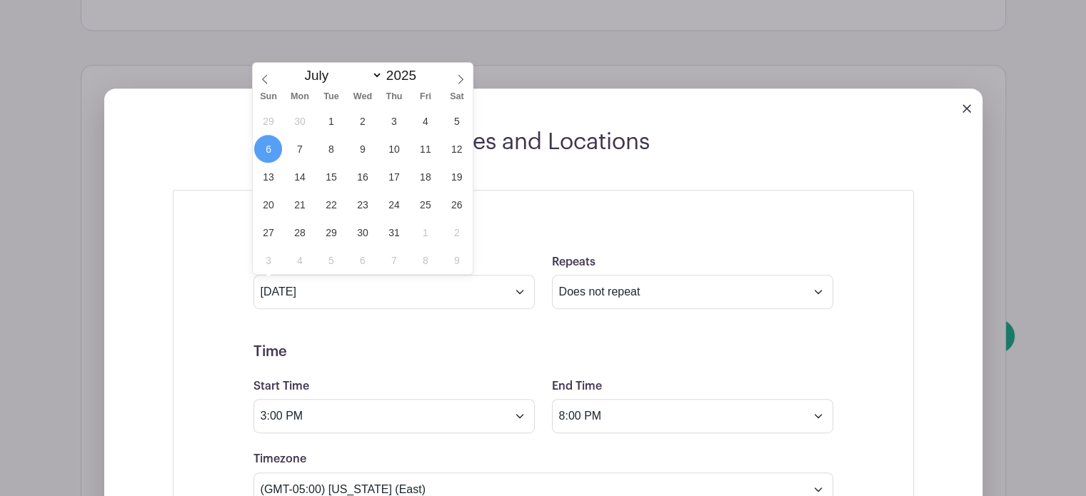
click at [582, 219] on h5 "Event Date" at bounding box center [543, 227] width 580 height 17
drag, startPoint x: 316, startPoint y: 294, endPoint x: 254, endPoint y: 290, distance: 61.5
click at [254, 290] on input "[DATE]" at bounding box center [393, 292] width 281 height 34
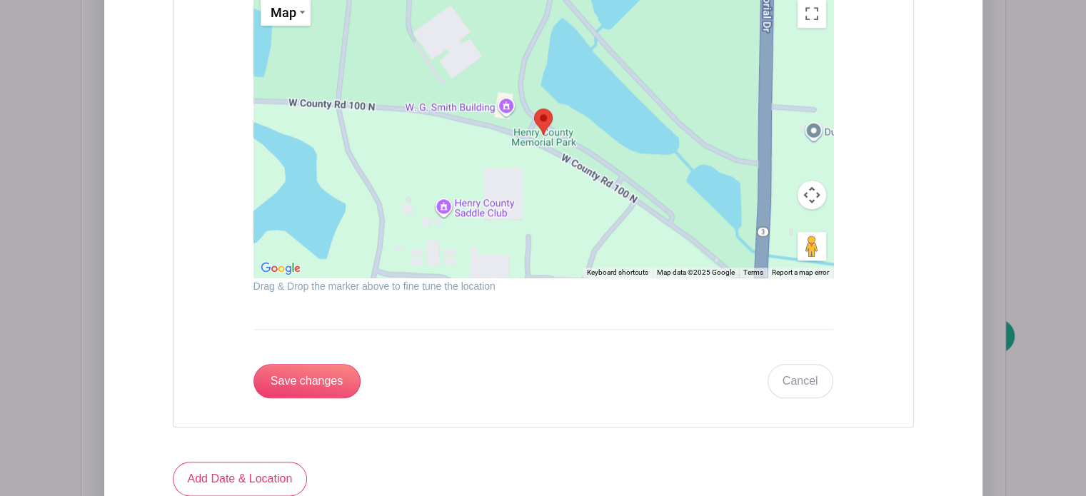
scroll to position [1578, 0]
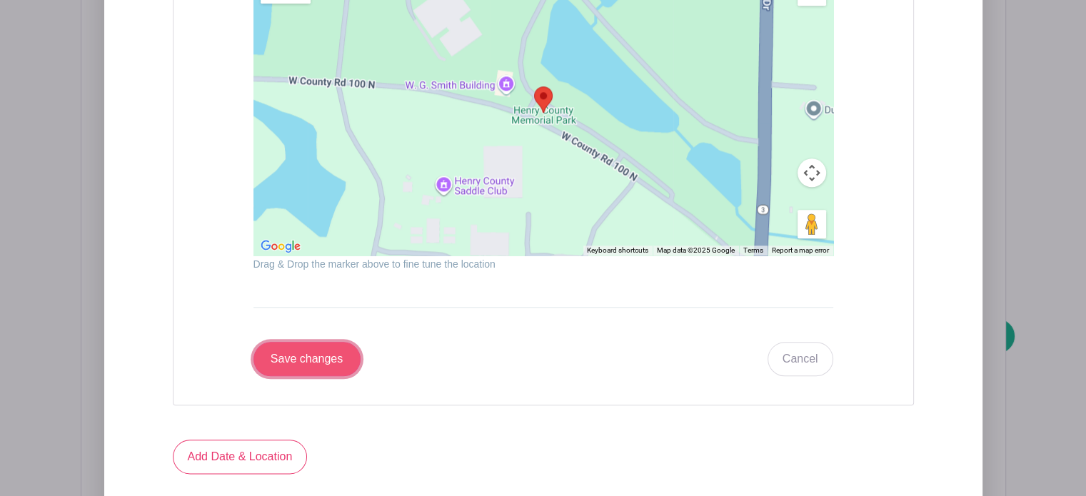
click at [315, 352] on input "Save changes" at bounding box center [306, 359] width 107 height 34
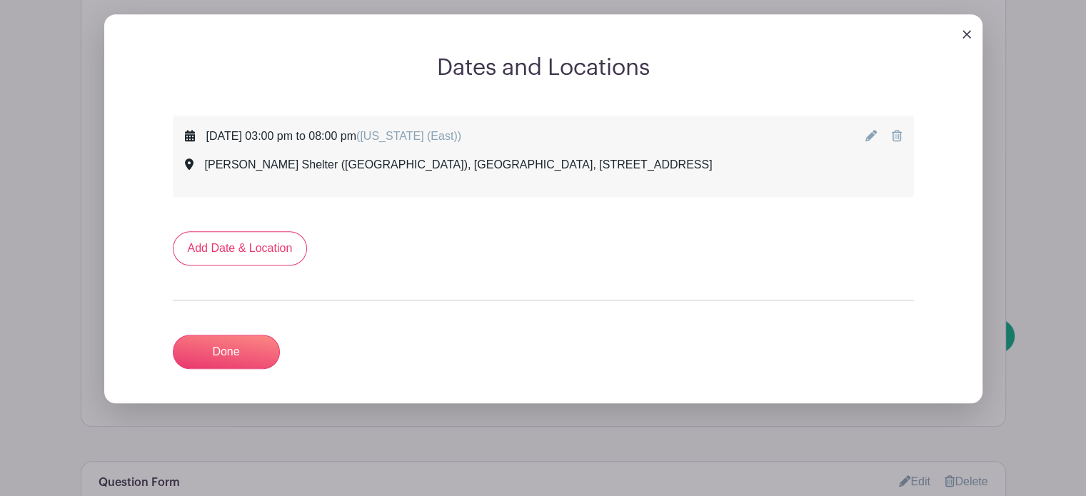
scroll to position [680, 0]
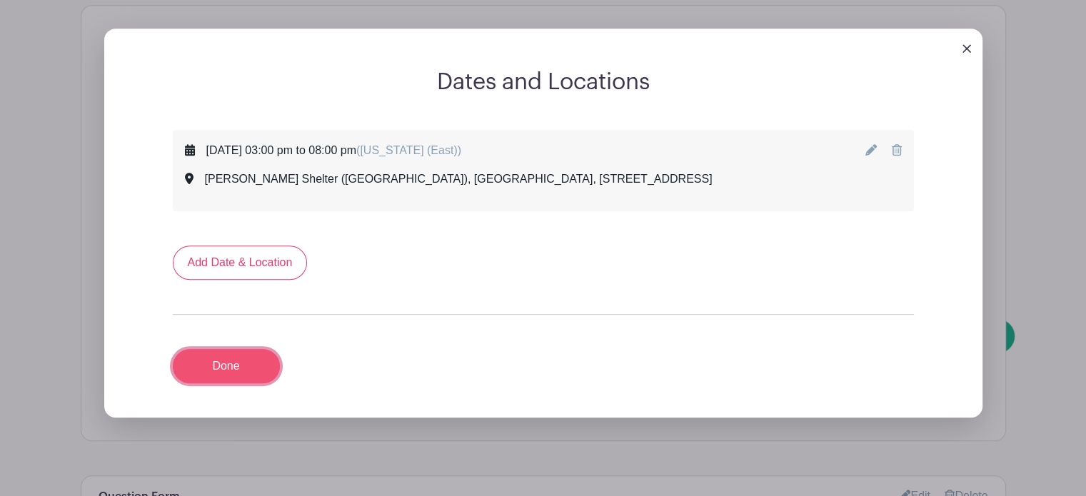
click at [237, 359] on link "Done" at bounding box center [226, 366] width 107 height 34
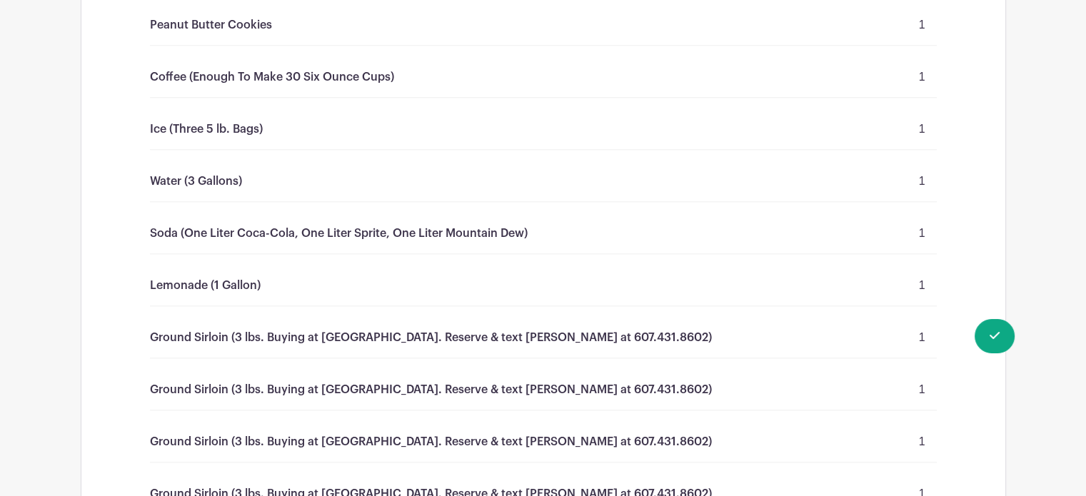
scroll to position [0, 0]
